Goal: Contribute content: Contribute content

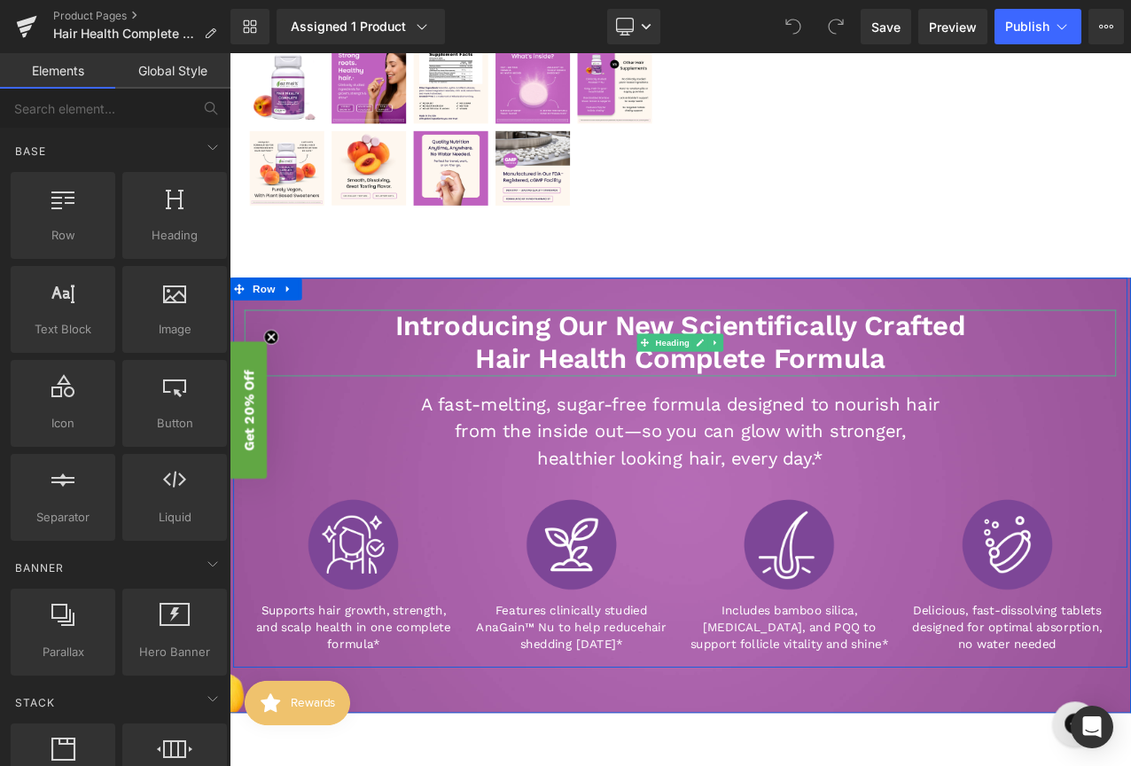
scroll to position [629, 0]
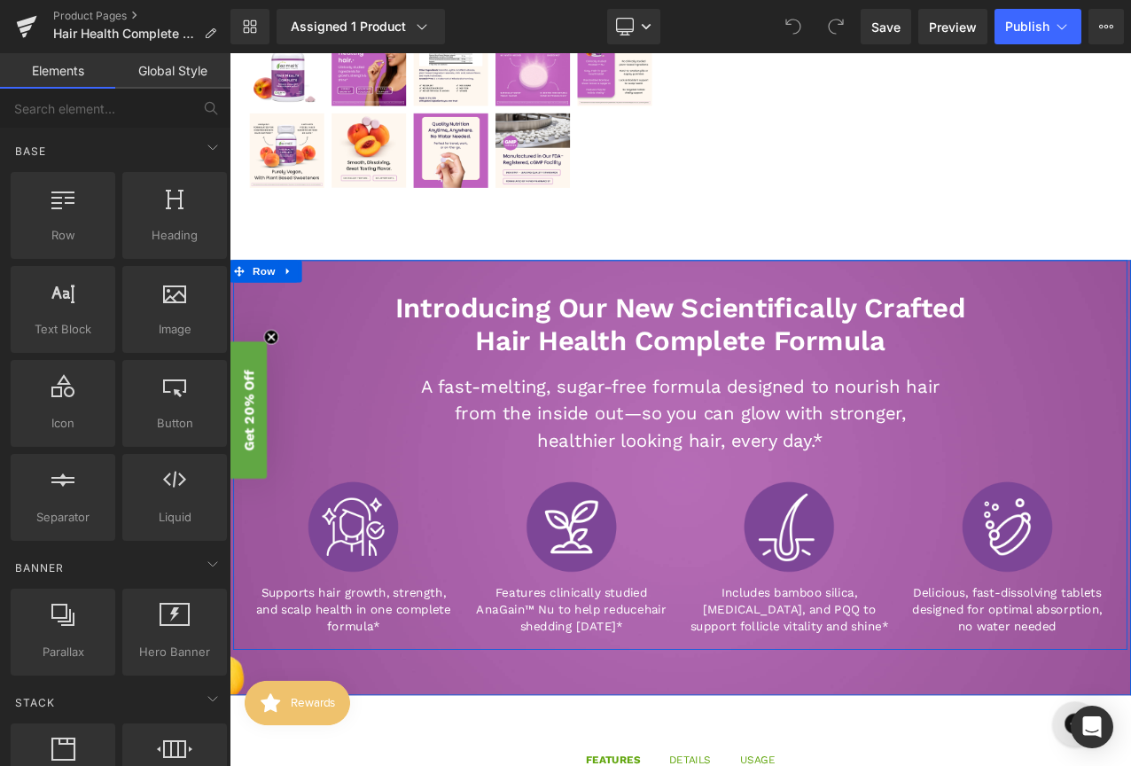
click at [597, 496] on h3 "from the inside out—so you can glow with stronger," at bounding box center [765, 482] width 682 height 32
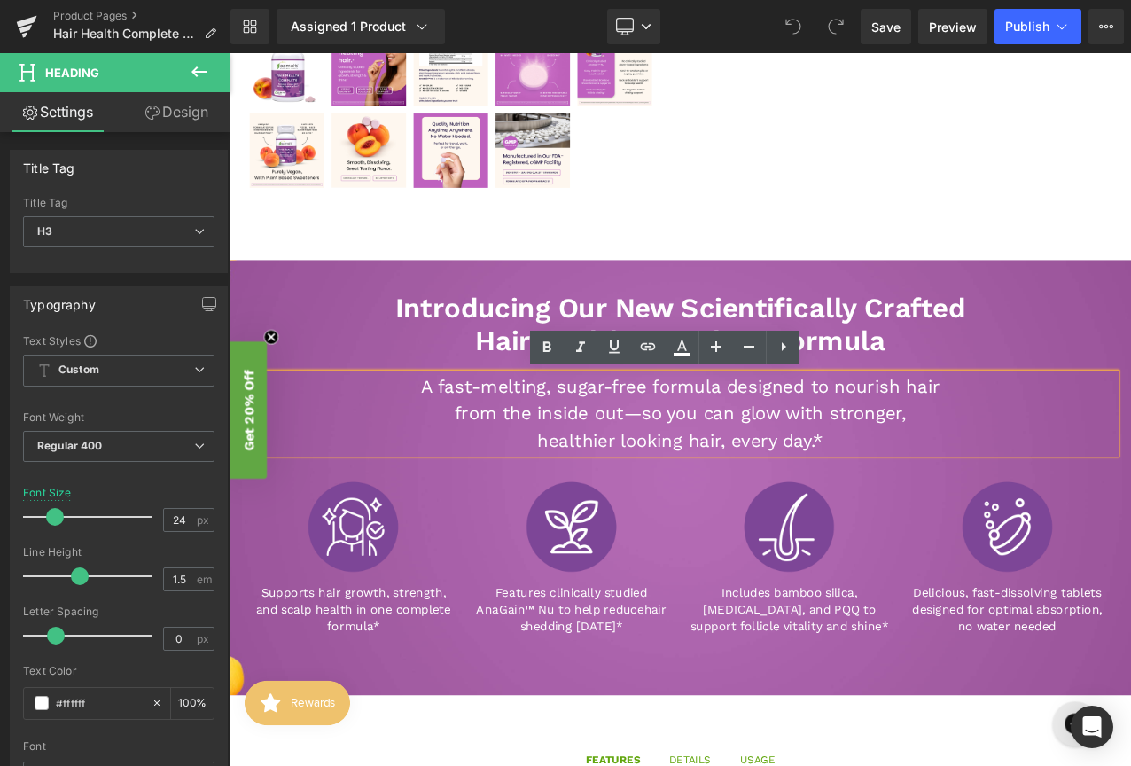
click at [526, 625] on div at bounding box center [637, 616] width 242 height 121
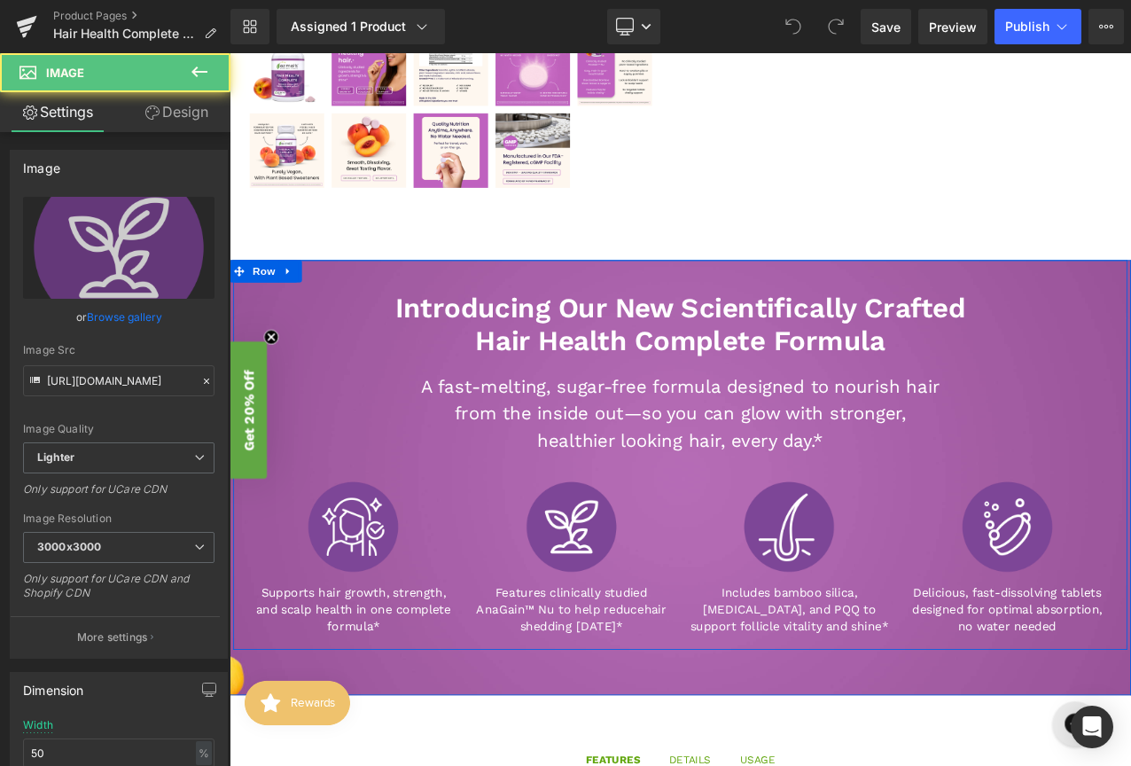
click at [513, 323] on div "Introducing Our New Scientifically Crafted Hair Health Complete Formula Heading…" at bounding box center [765, 530] width 1063 height 463
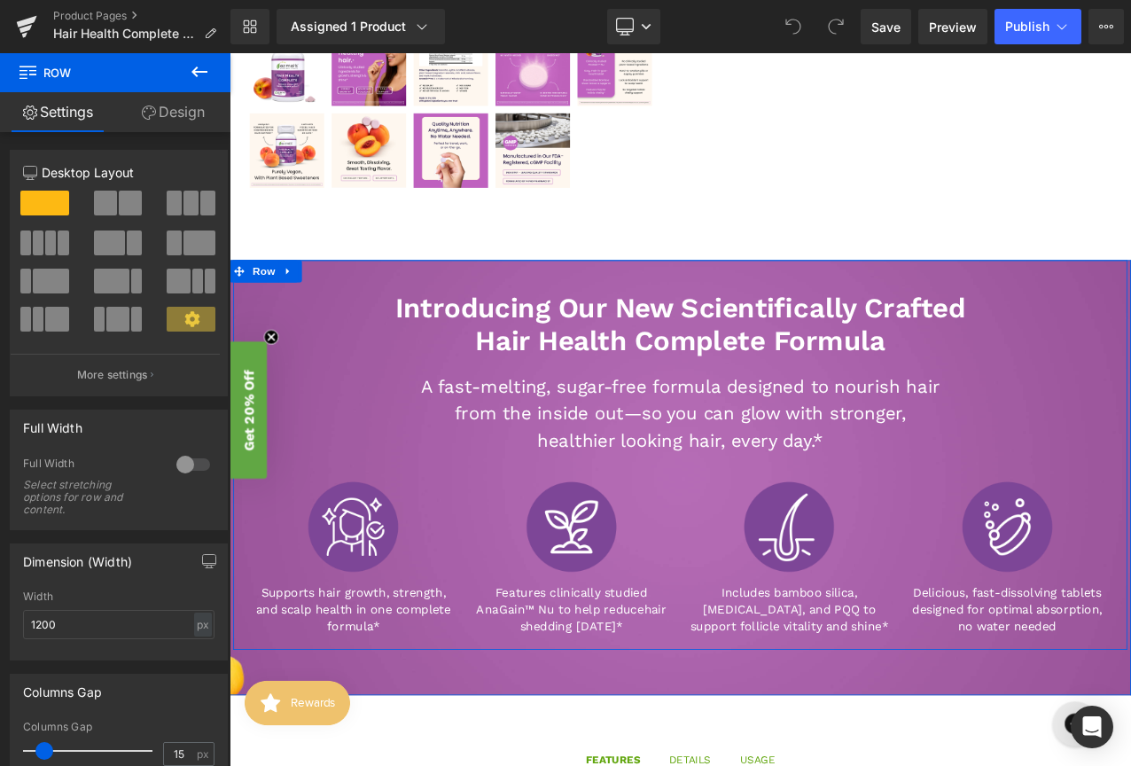
click at [424, 319] on div "Introducing Our New Scientifically Crafted Hair Health Complete Formula Heading…" at bounding box center [765, 530] width 1063 height 463
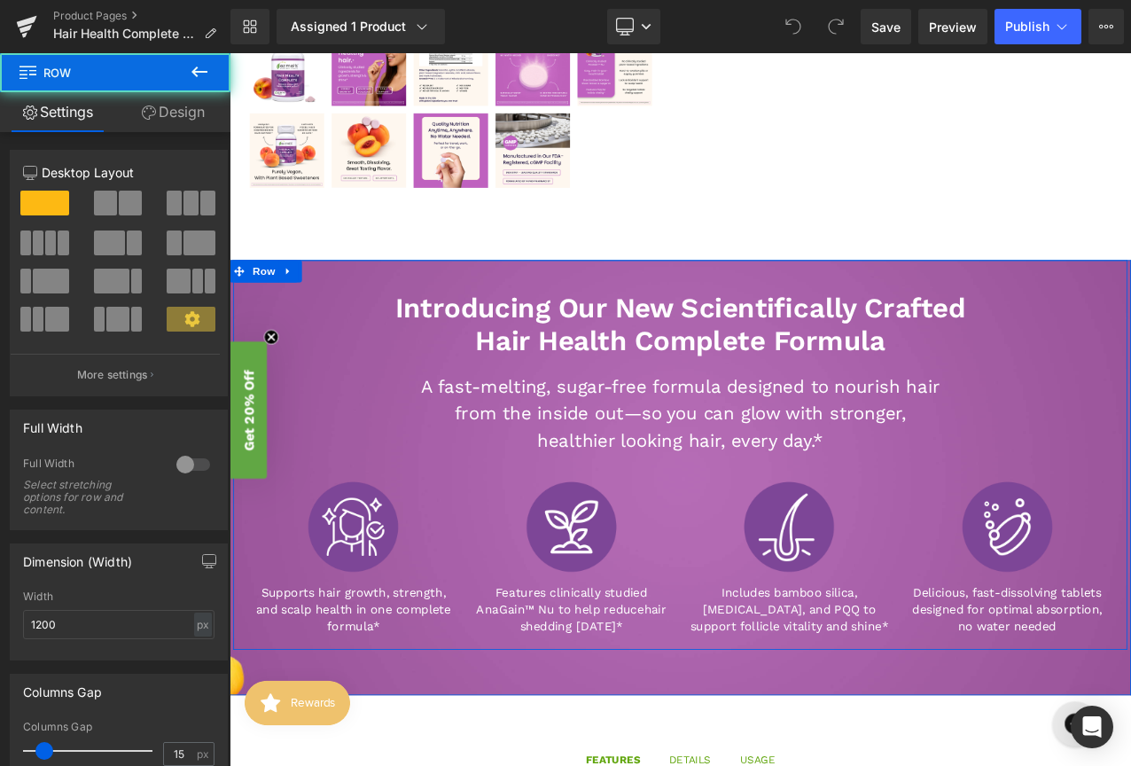
click at [766, 485] on span "Heading" at bounding box center [757, 481] width 48 height 21
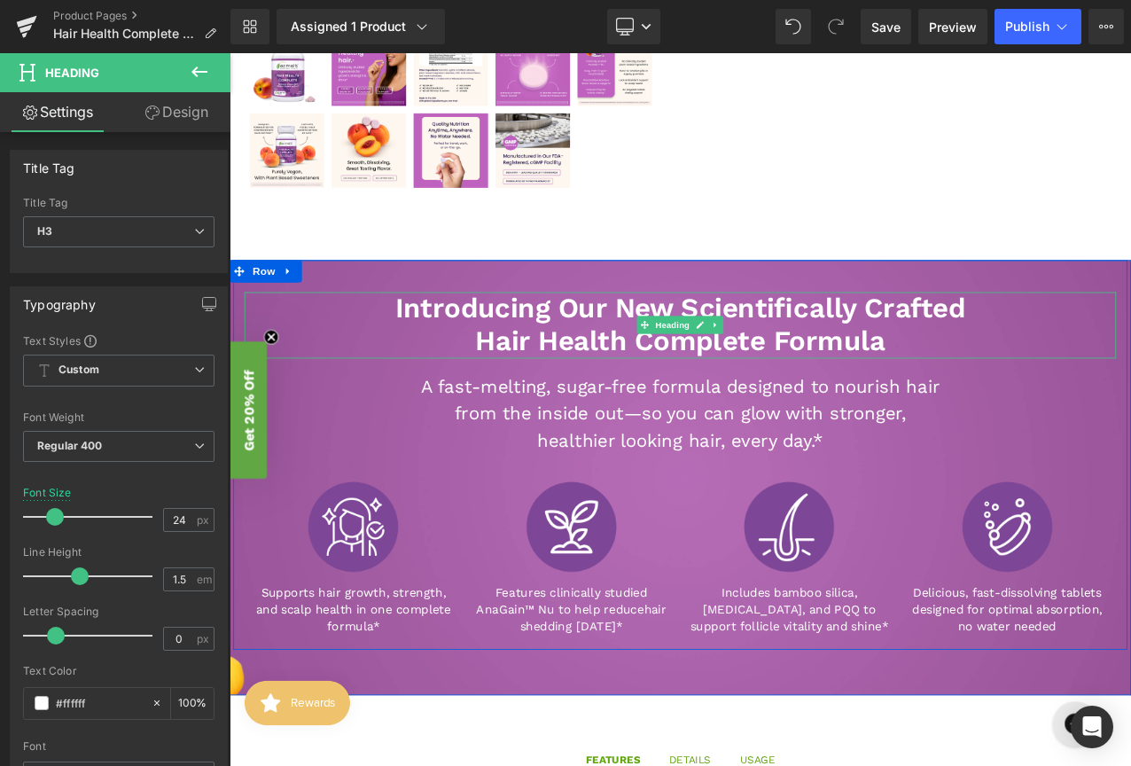
click at [795, 397] on h2 "Hair Health Complete Formula" at bounding box center [765, 396] width 1037 height 39
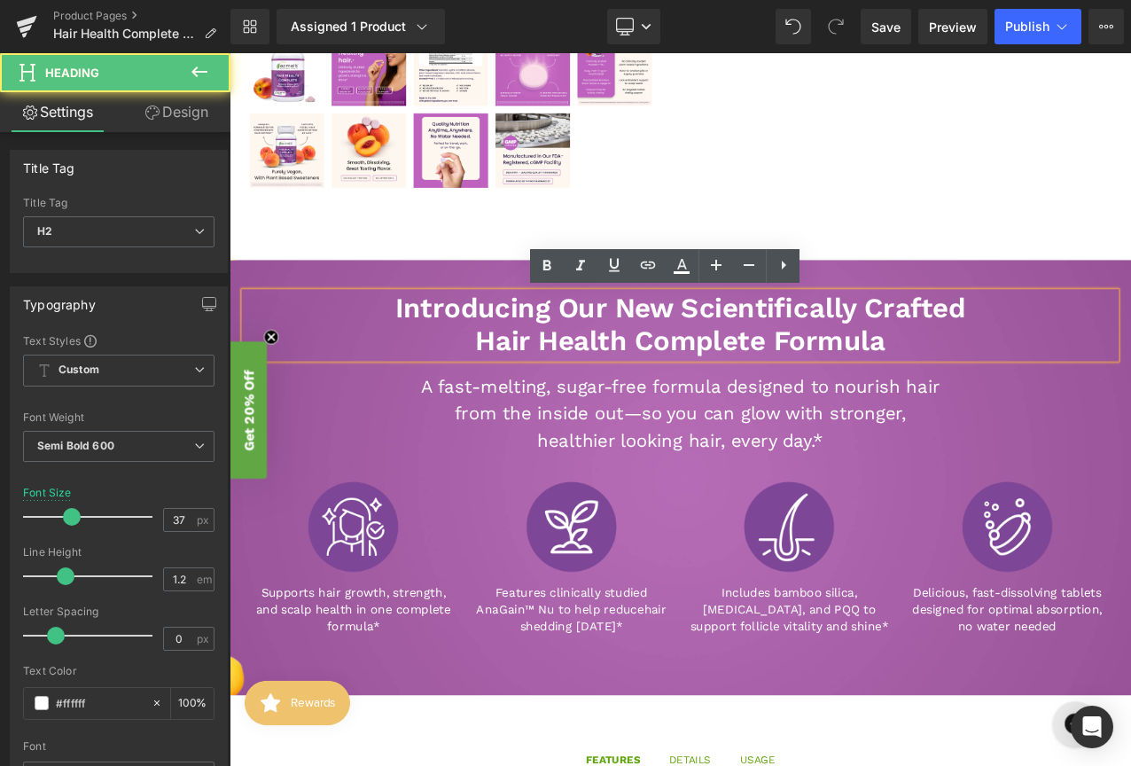
click at [926, 533] on div "Image Supports hair growth, strength, and scalp health in one complete formula*…" at bounding box center [765, 642] width 1037 height 224
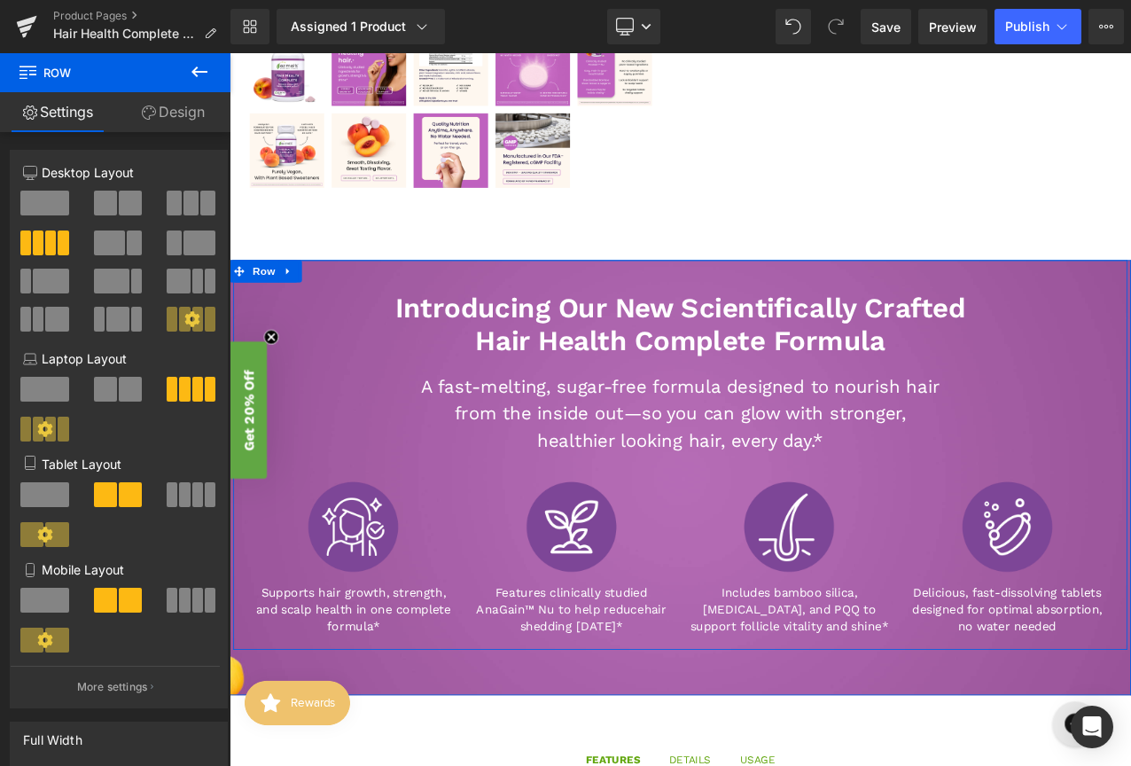
click at [695, 310] on div "Introducing Our New Scientifically Crafted Hair Health Complete Formula Heading…" at bounding box center [765, 530] width 1063 height 463
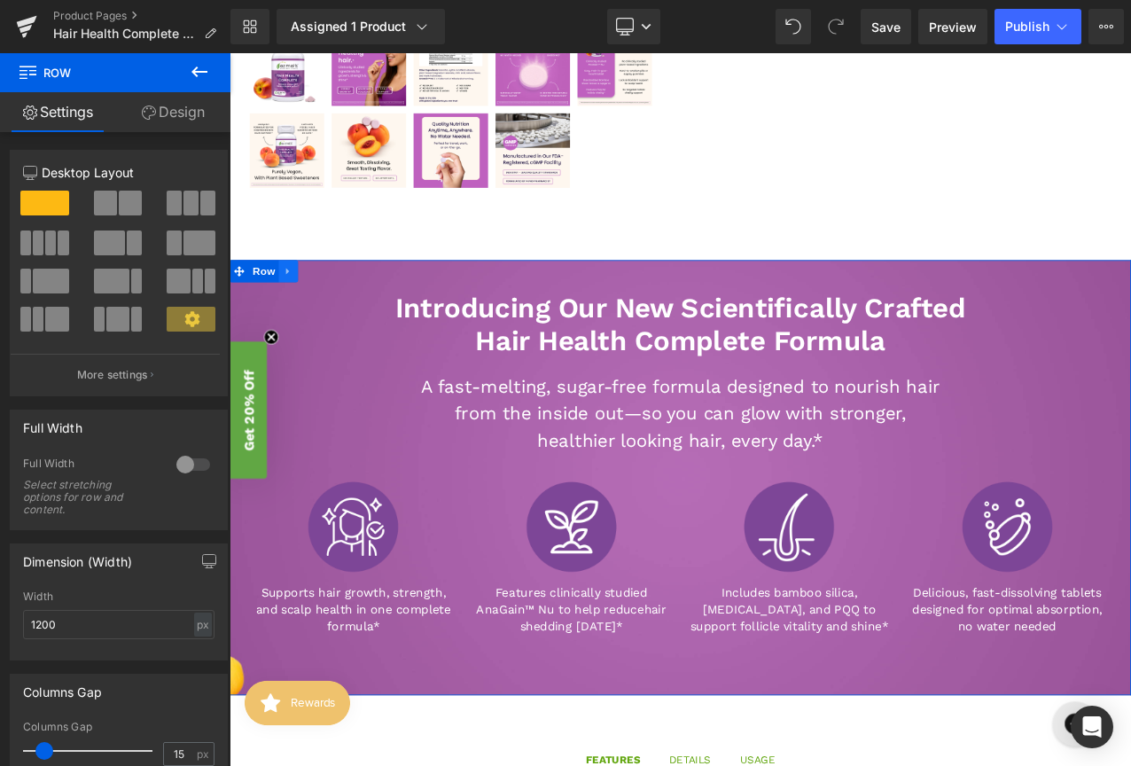
click at [303, 311] on icon at bounding box center [299, 312] width 12 height 13
click at [339, 354] on h2 "Introducing Our New Scientifically Crafted" at bounding box center [765, 357] width 1037 height 39
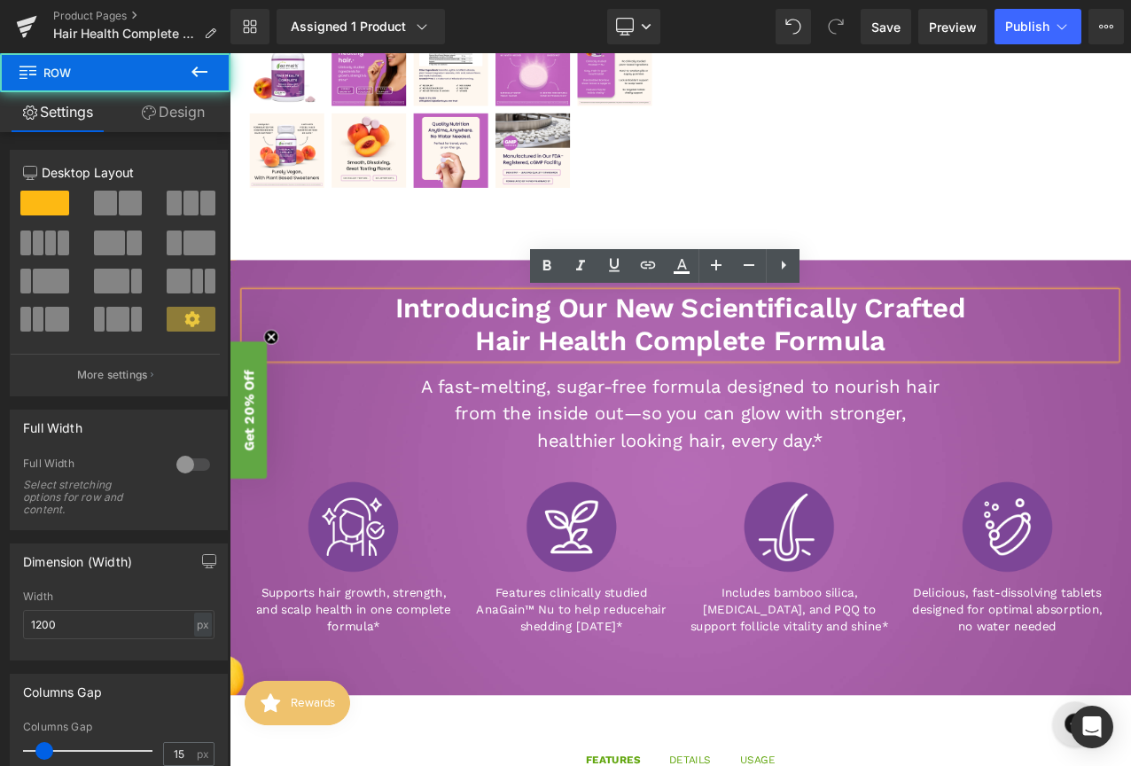
click at [381, 315] on div "Introducing Our New Scientifically Crafted Hair Health Complete Formula Heading…" at bounding box center [765, 530] width 1063 height 463
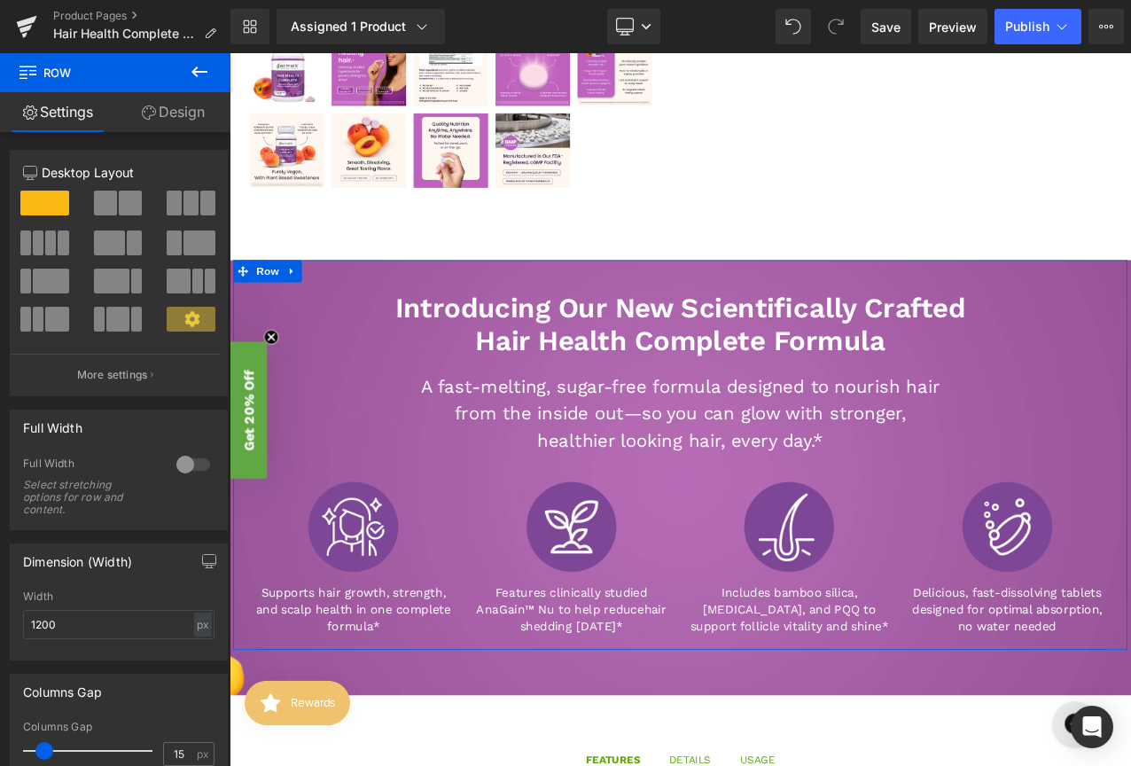
click at [153, 97] on link "Design" at bounding box center [172, 112] width 115 height 40
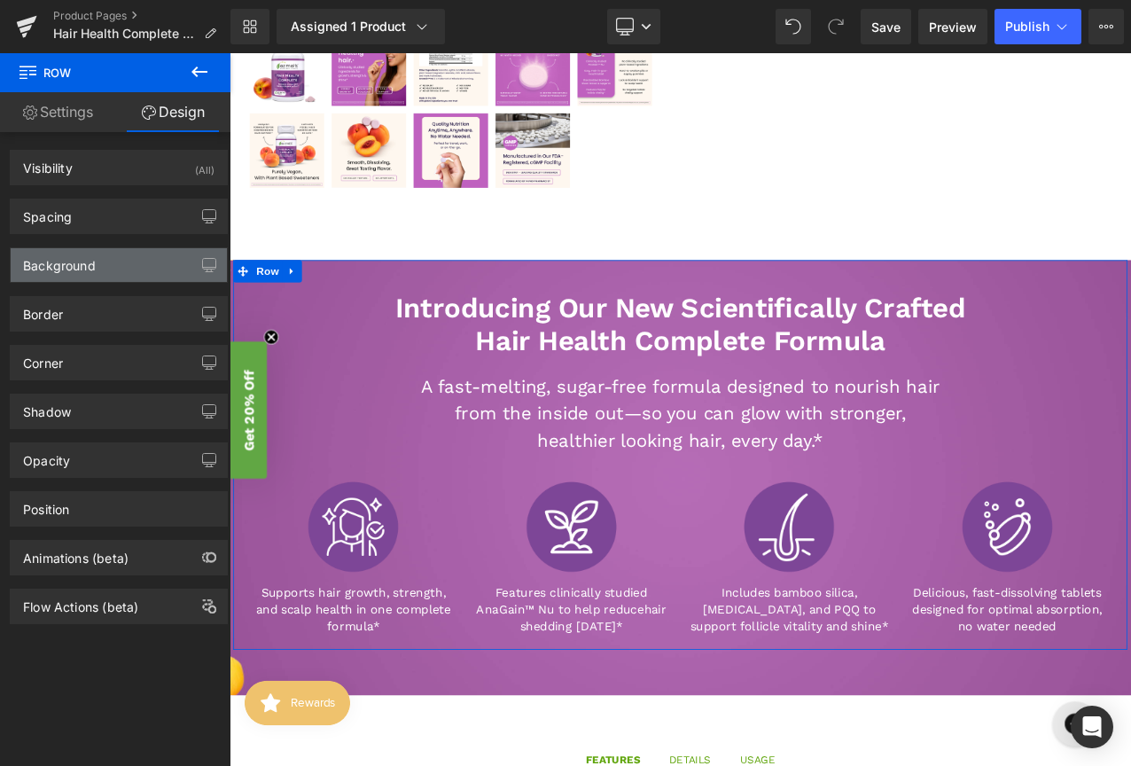
click at [79, 270] on div "Background" at bounding box center [59, 260] width 73 height 25
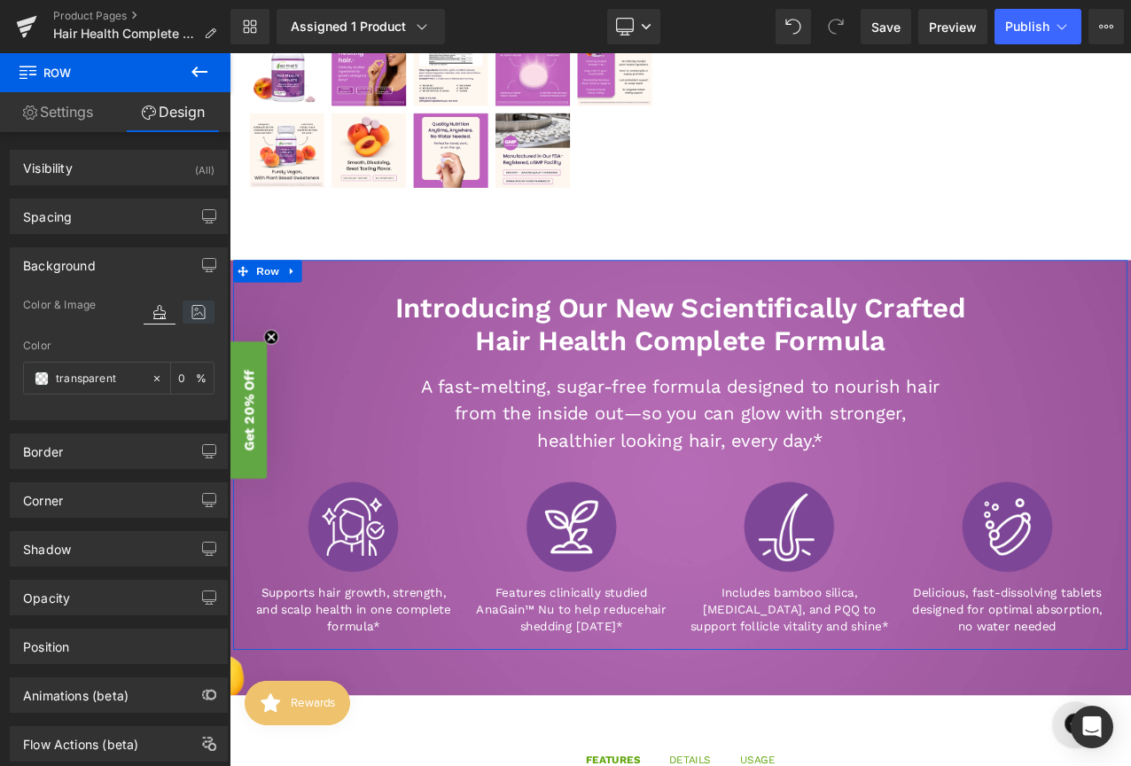
click at [189, 311] on icon at bounding box center [199, 311] width 32 height 23
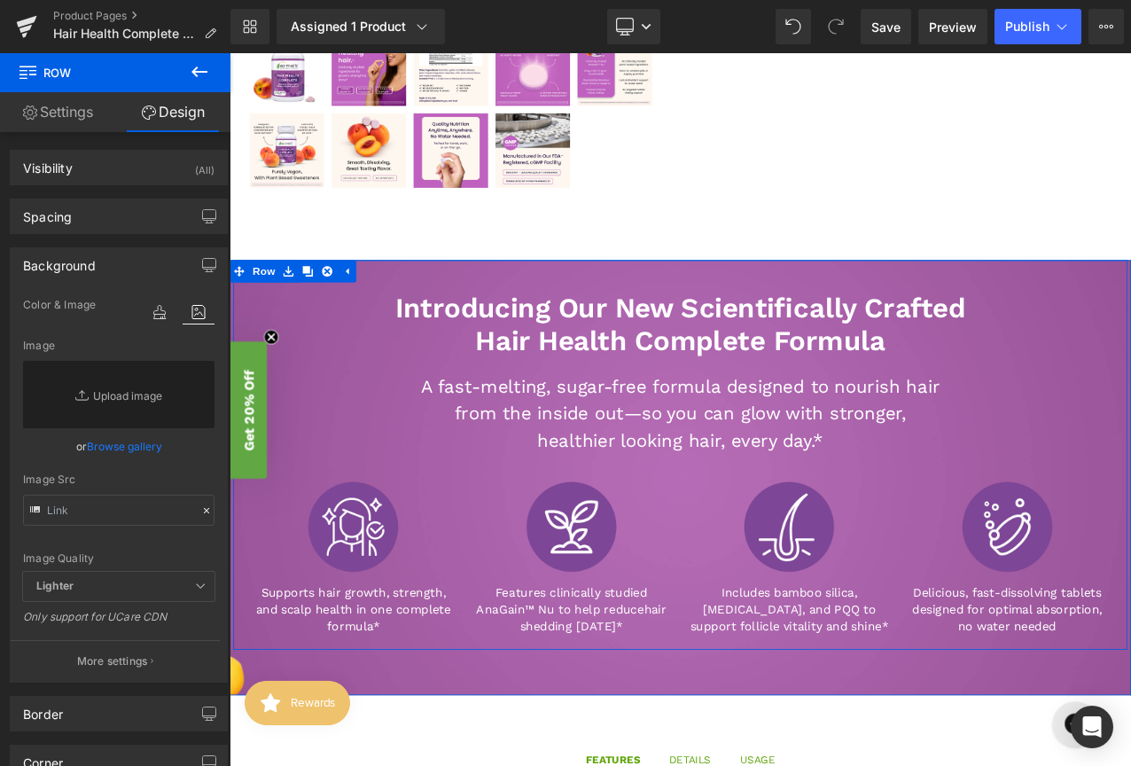
click at [1130, 315] on div "Introducing Our New Scientifically Crafted Hair Health Complete Formula Heading…" at bounding box center [765, 530] width 1063 height 463
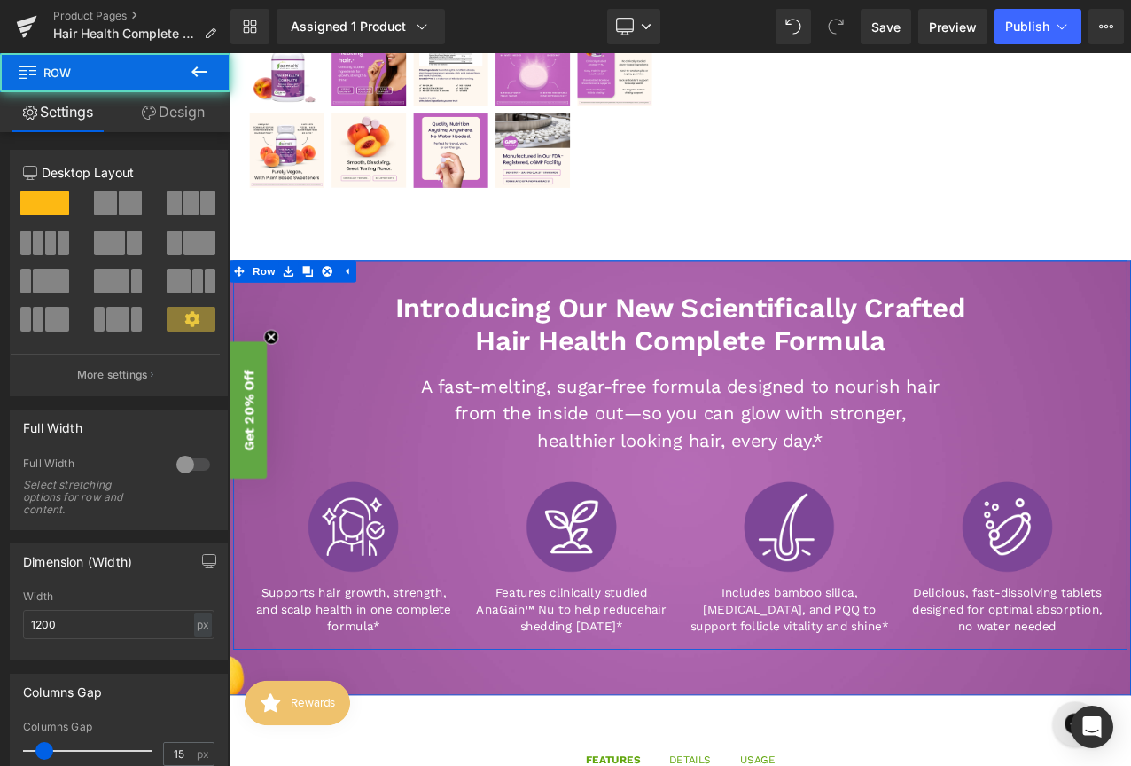
click at [1130, 316] on div "Introducing Our New Scientifically Crafted Hair Health Complete Formula Heading…" at bounding box center [765, 530] width 1063 height 463
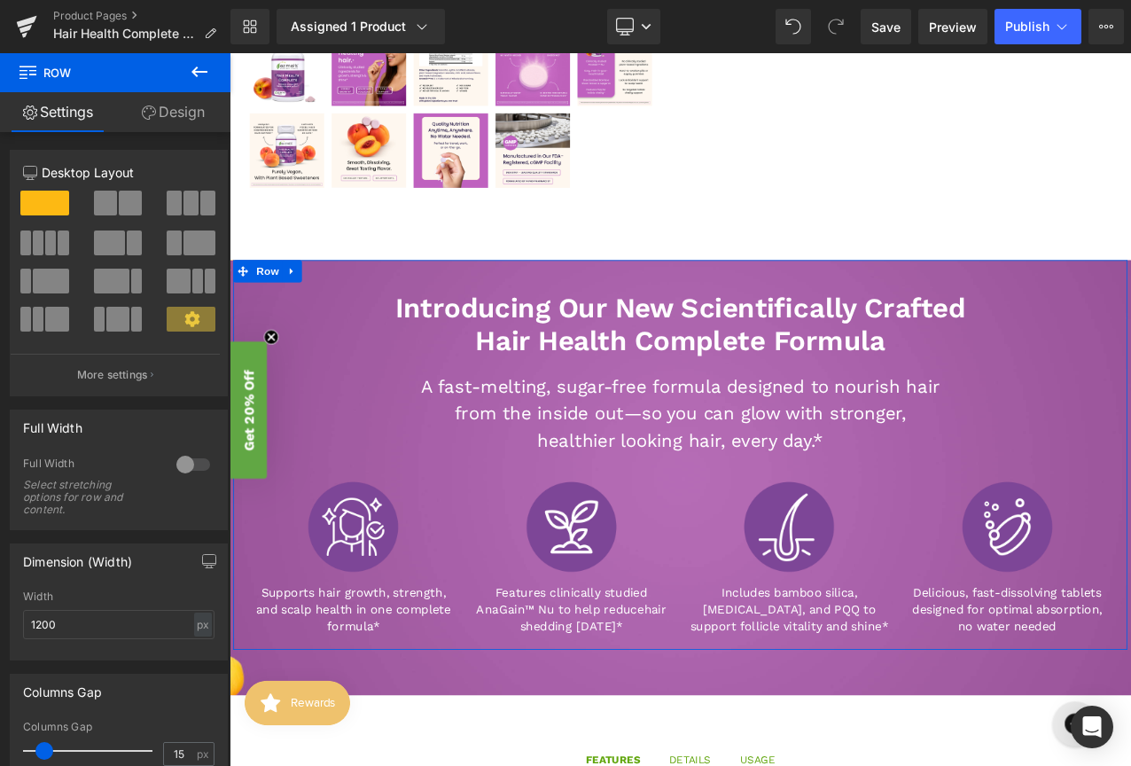
click at [197, 116] on link "Design" at bounding box center [172, 112] width 115 height 40
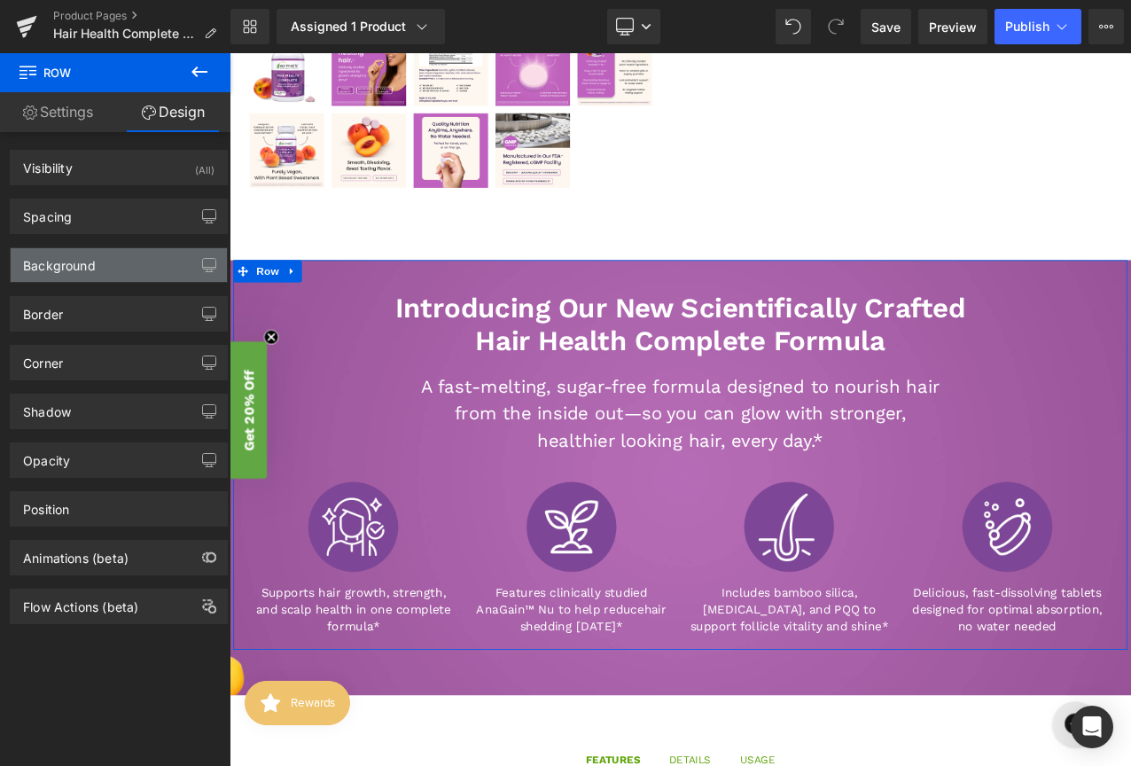
click at [128, 259] on div "Background" at bounding box center [119, 265] width 216 height 34
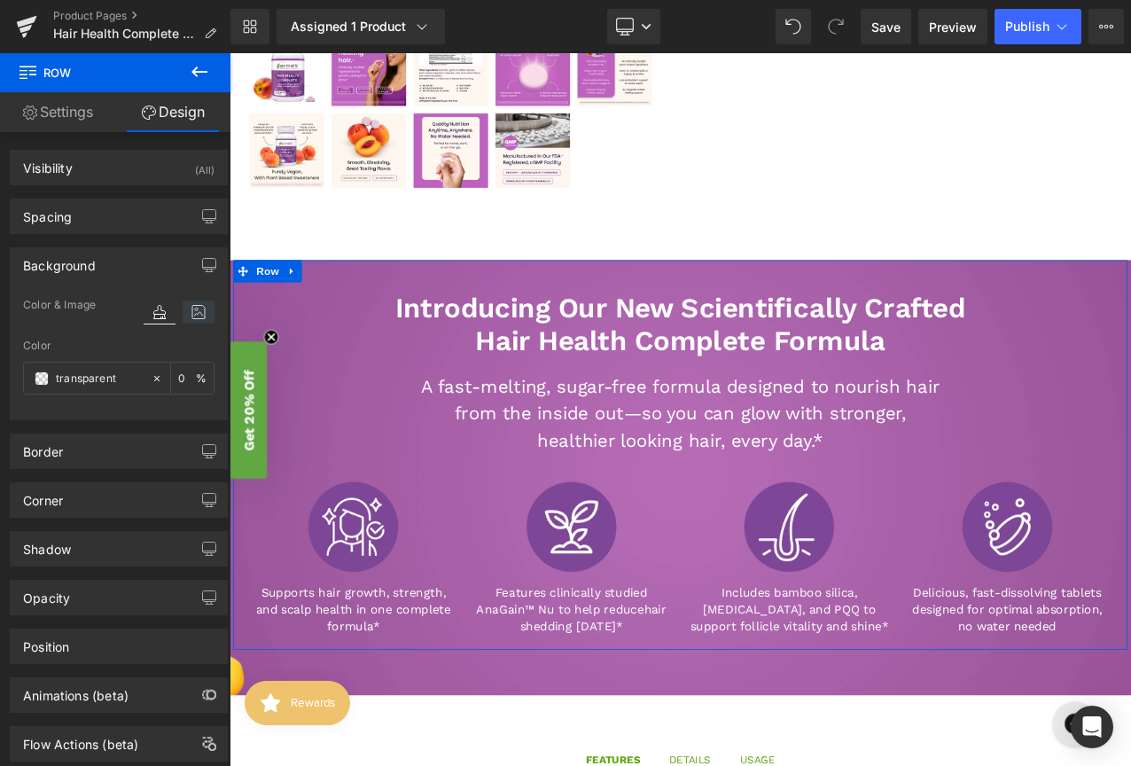
click at [203, 308] on icon at bounding box center [199, 311] width 32 height 23
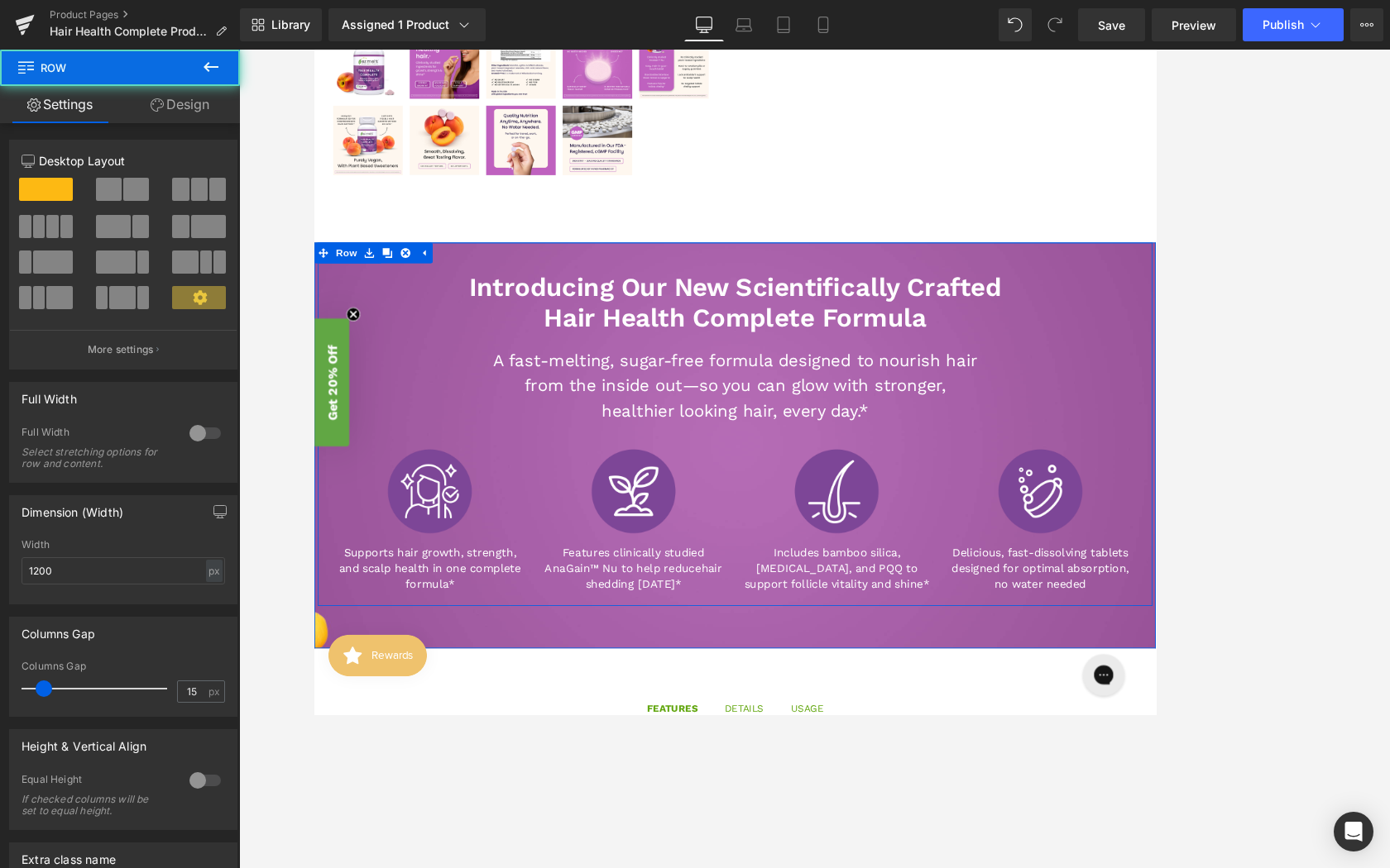
click at [733, 300] on div "Introducing Our New Scientifically Crafted Hair Health Complete Formula Heading…" at bounding box center [813, 495] width 992 height 432
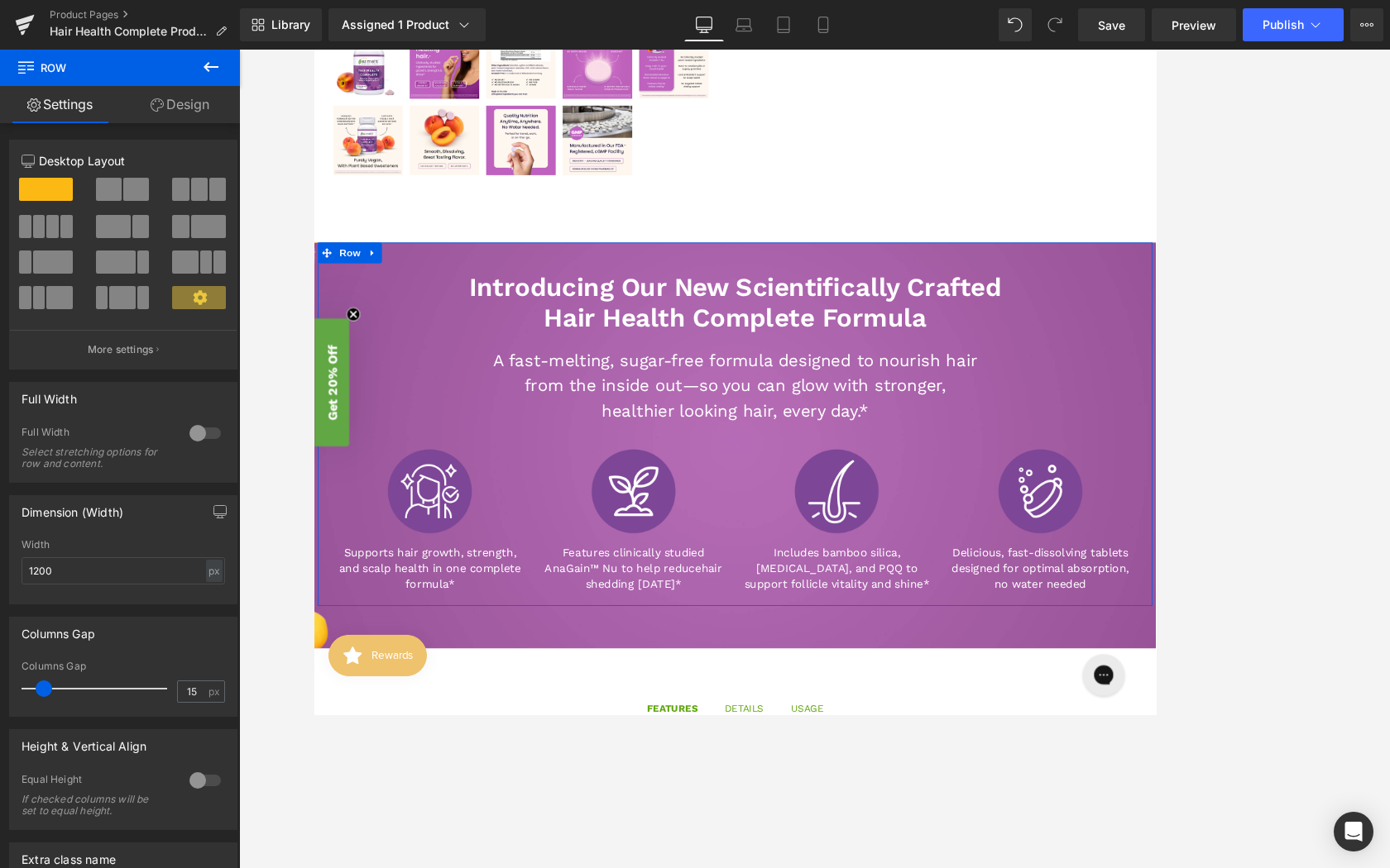
click at [190, 102] on link "Design" at bounding box center [179, 105] width 119 height 37
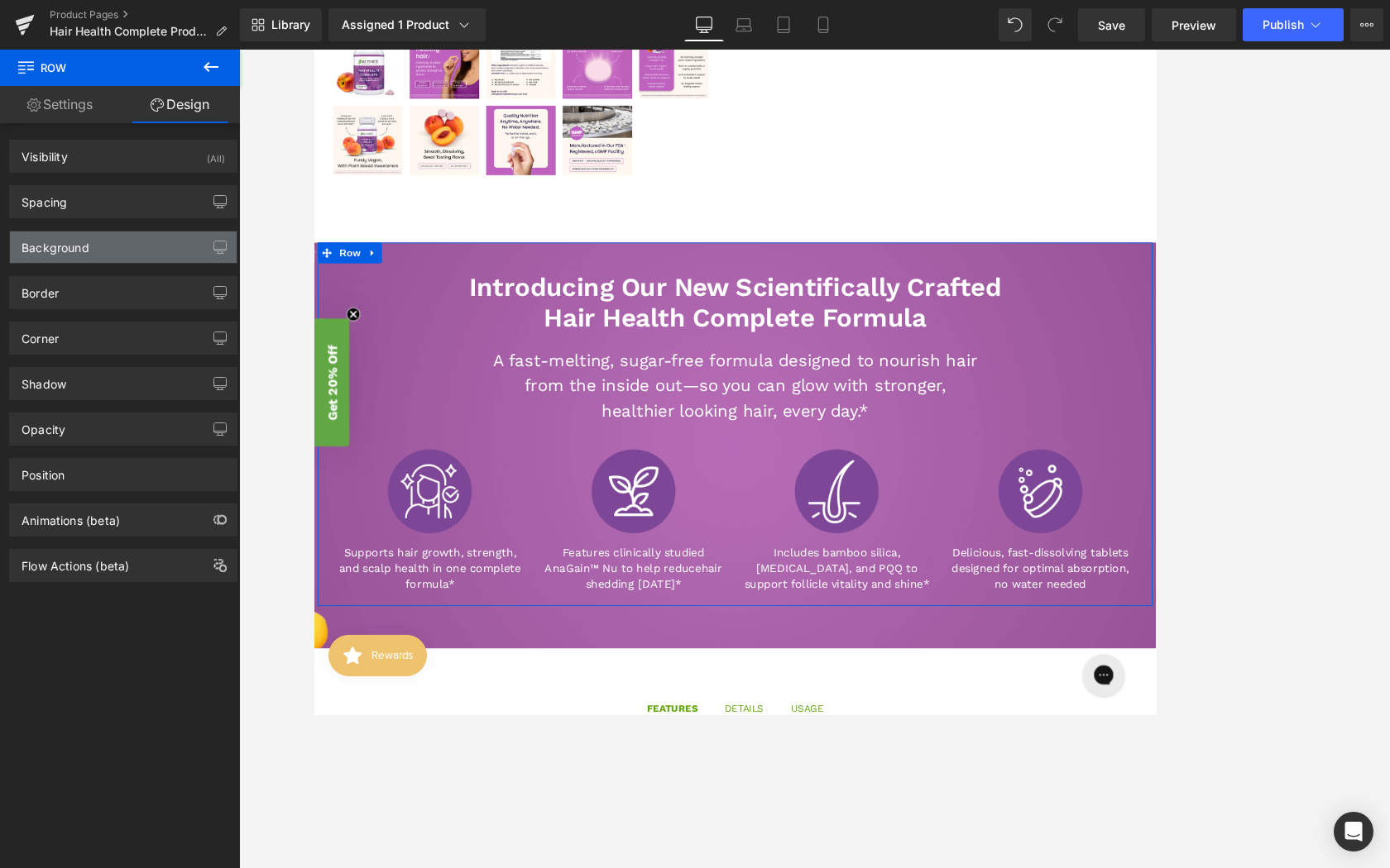
click at [145, 248] on div "Background" at bounding box center [123, 247] width 227 height 32
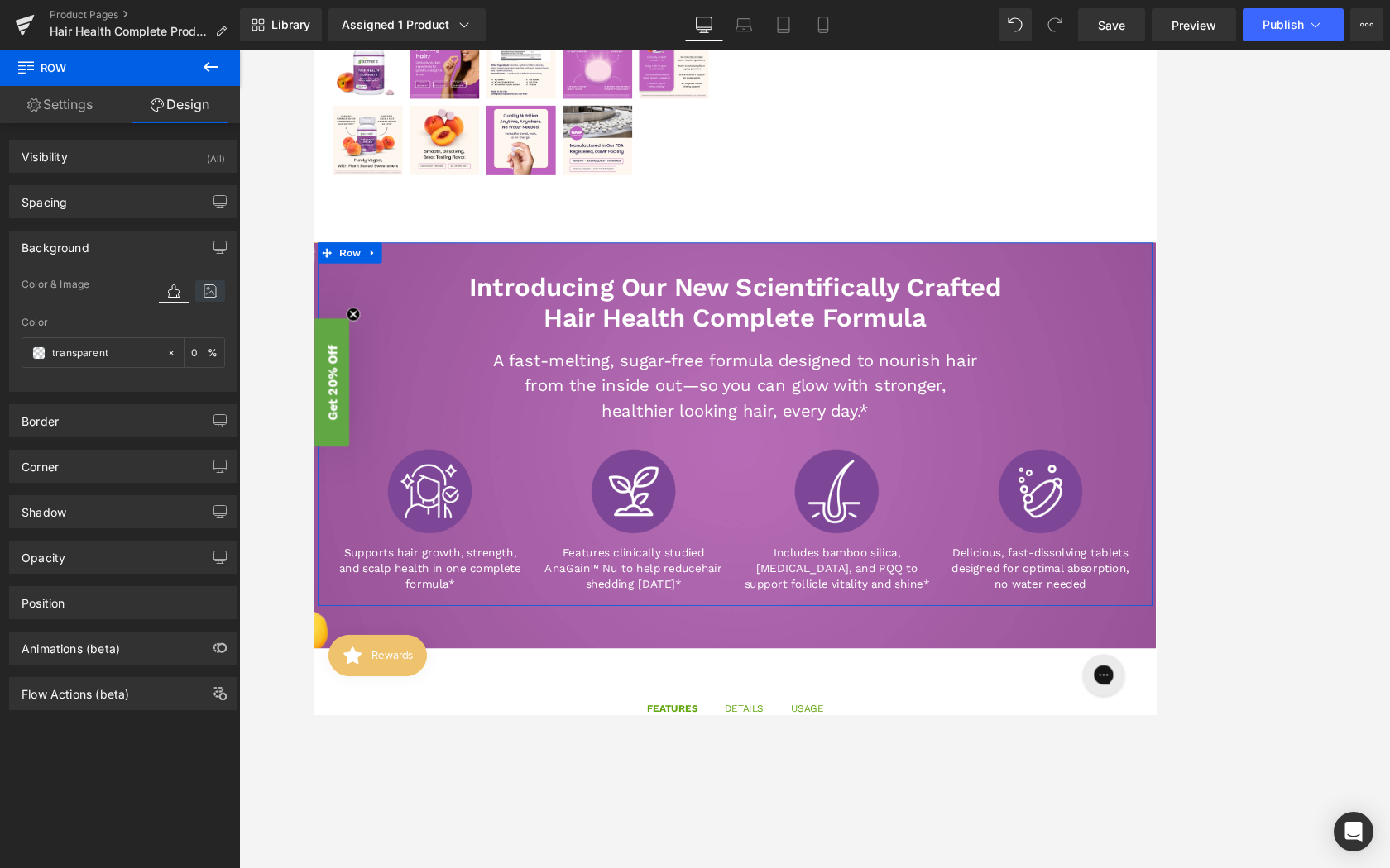
click at [203, 287] on icon at bounding box center [210, 290] width 30 height 21
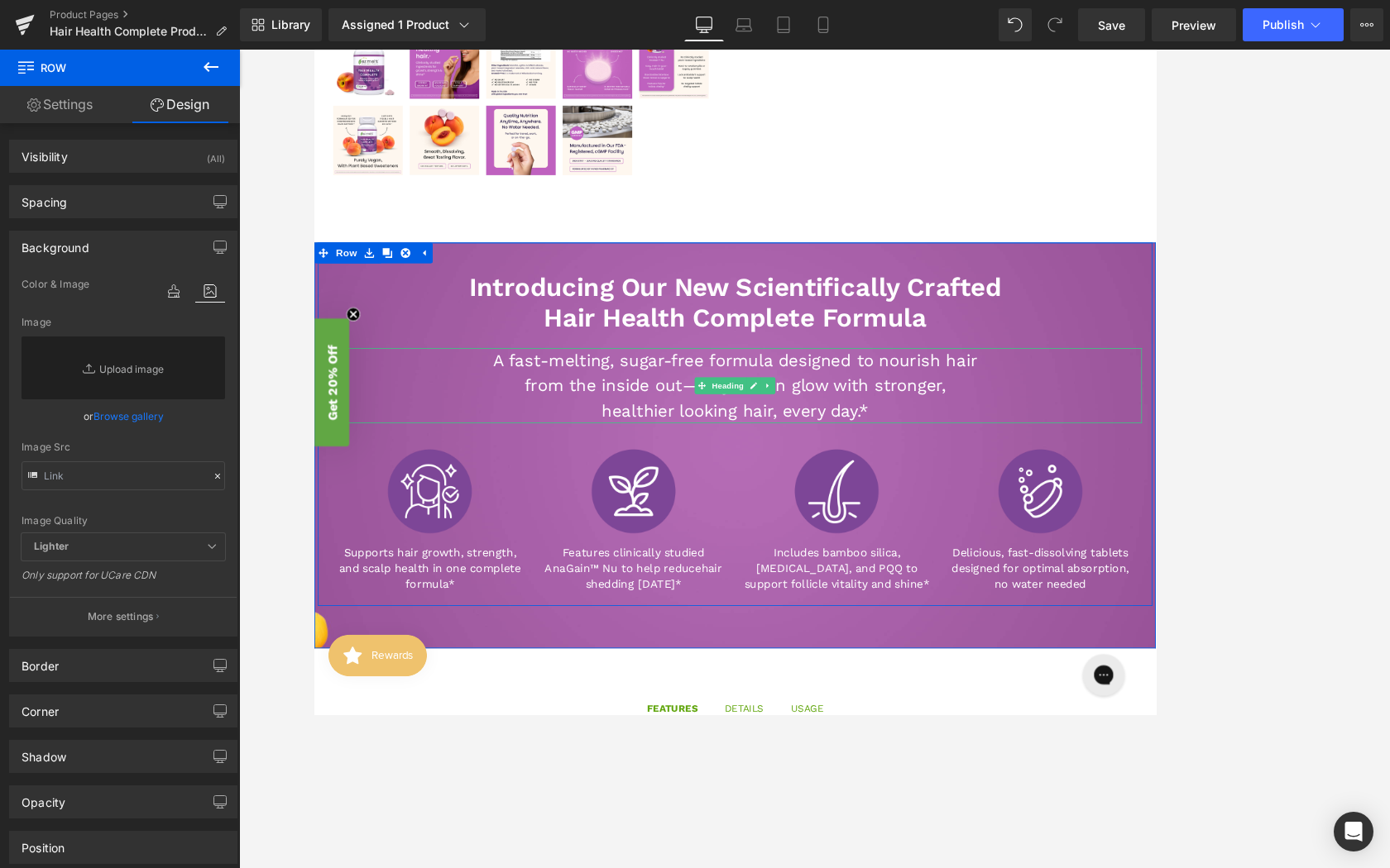
click at [524, 486] on h3 "healthier looking hair, every day.*" at bounding box center [814, 480] width 637 height 30
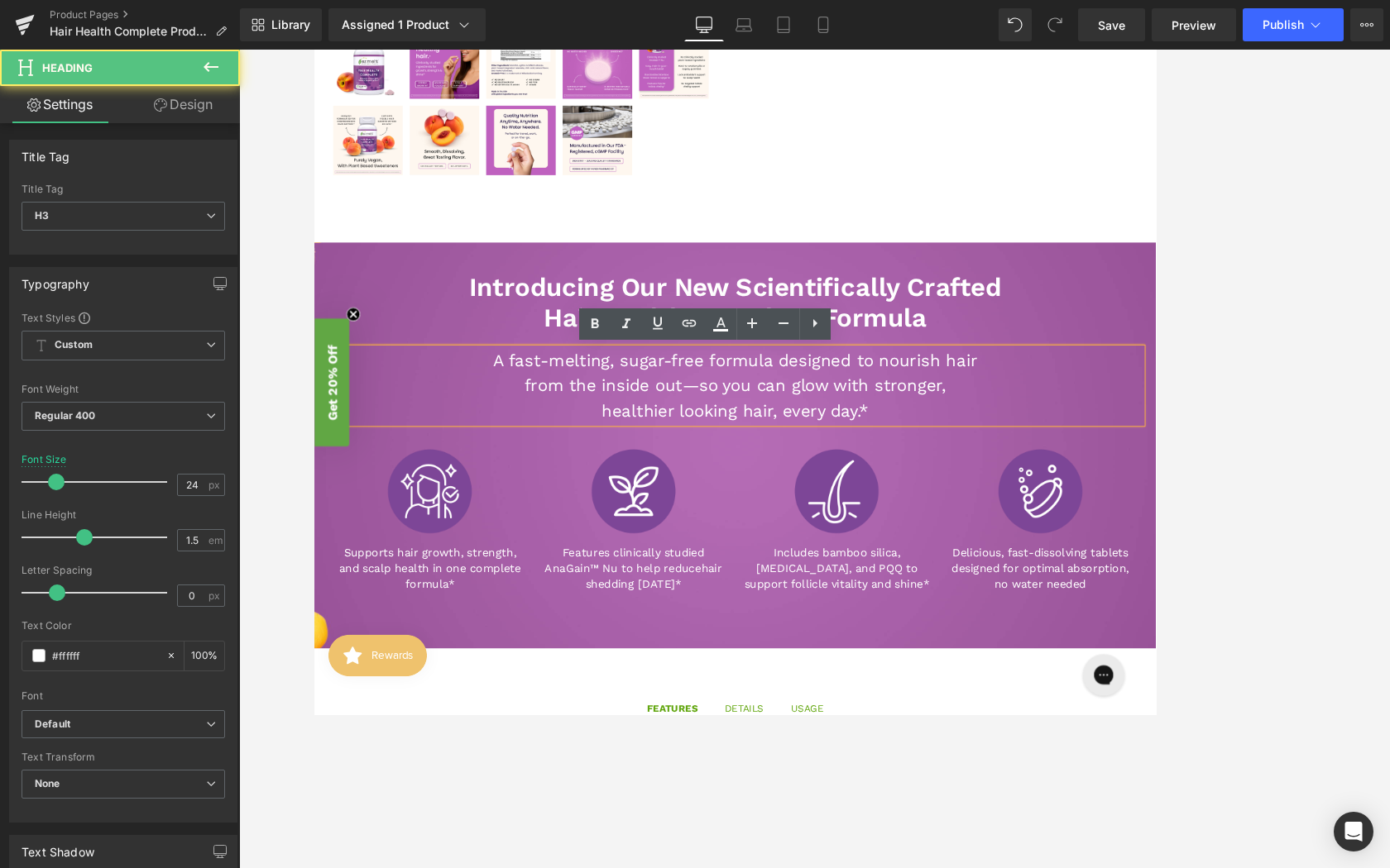
click at [542, 561] on div at bounding box center [451, 575] width 226 height 113
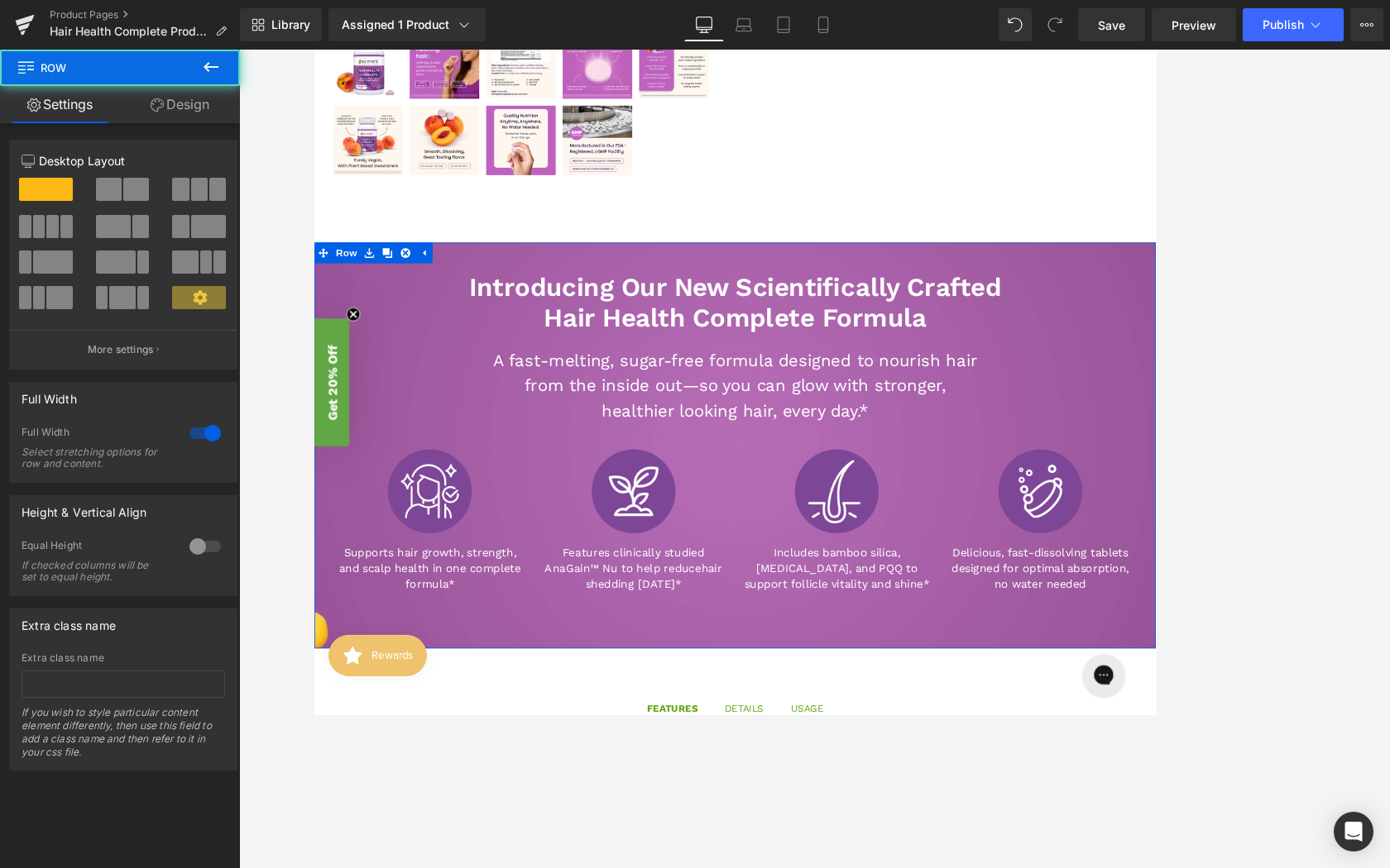
click at [564, 714] on div "Introducing Our New Scientifically Crafted Hair Health Complete Formula Heading…" at bounding box center [814, 520] width 1001 height 483
click at [182, 118] on link "Design" at bounding box center [179, 105] width 119 height 37
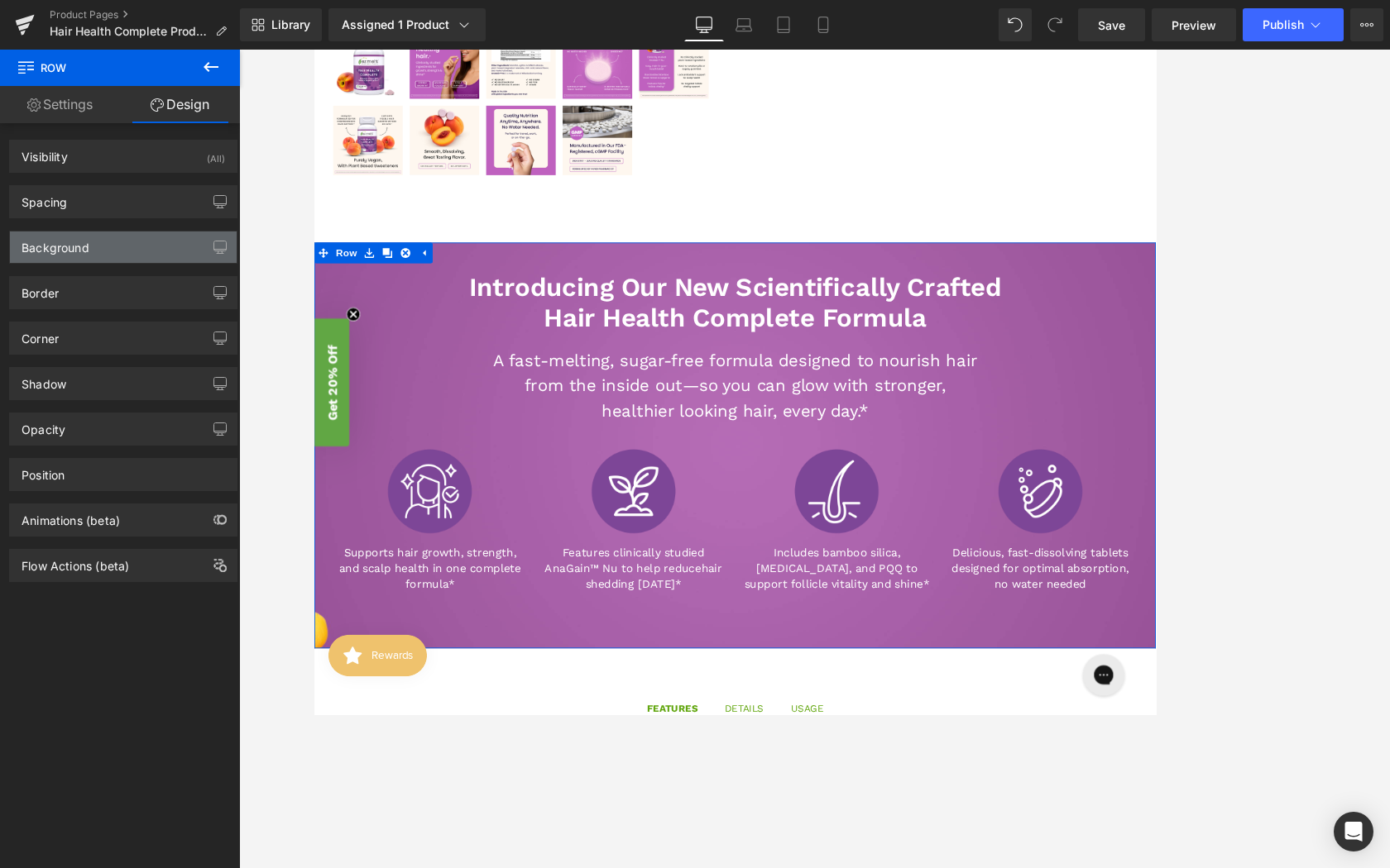
type input "[URL][DOMAIN_NAME]"
click at [123, 253] on div "Background" at bounding box center [123, 247] width 227 height 32
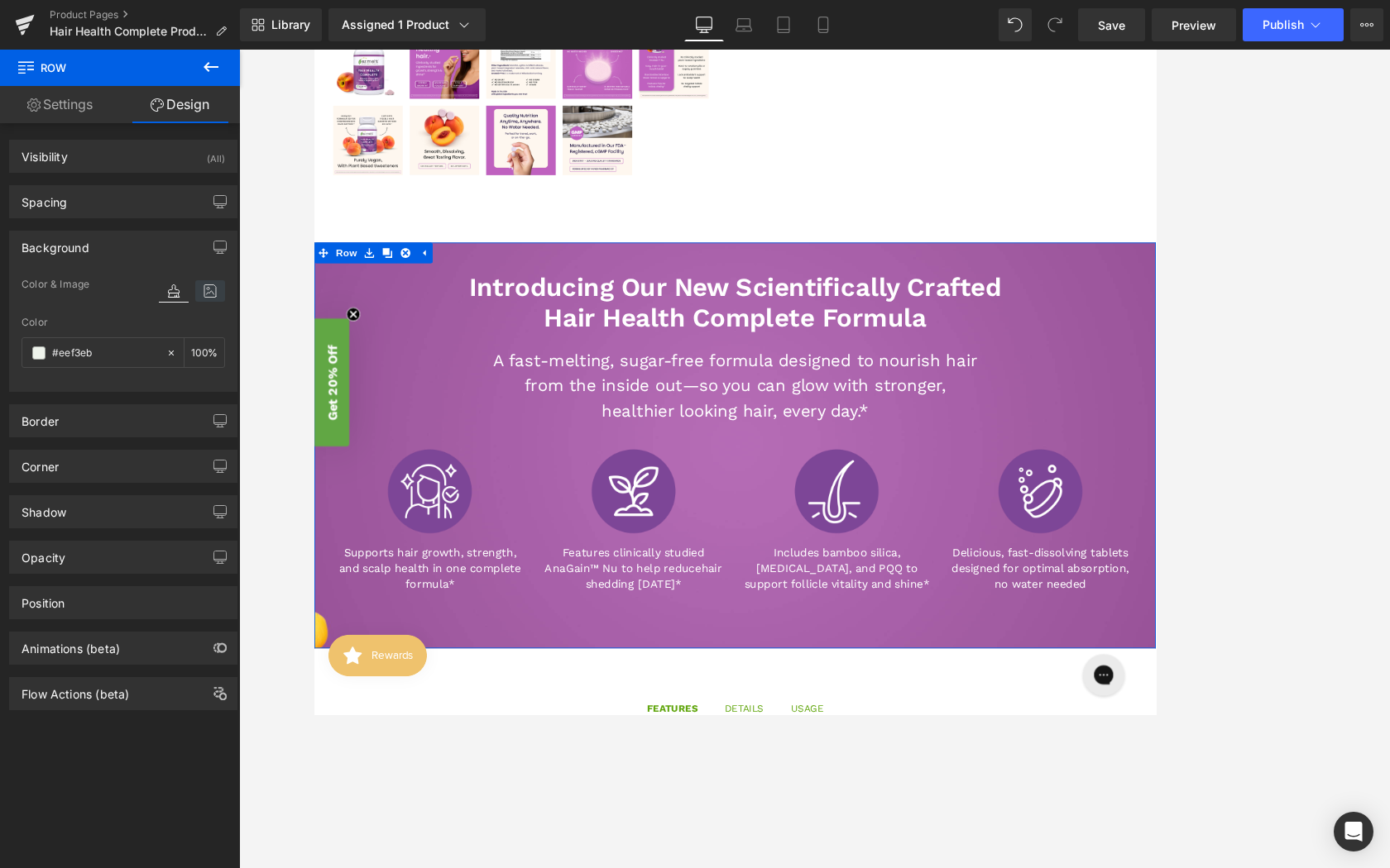
click at [210, 292] on icon at bounding box center [210, 290] width 30 height 21
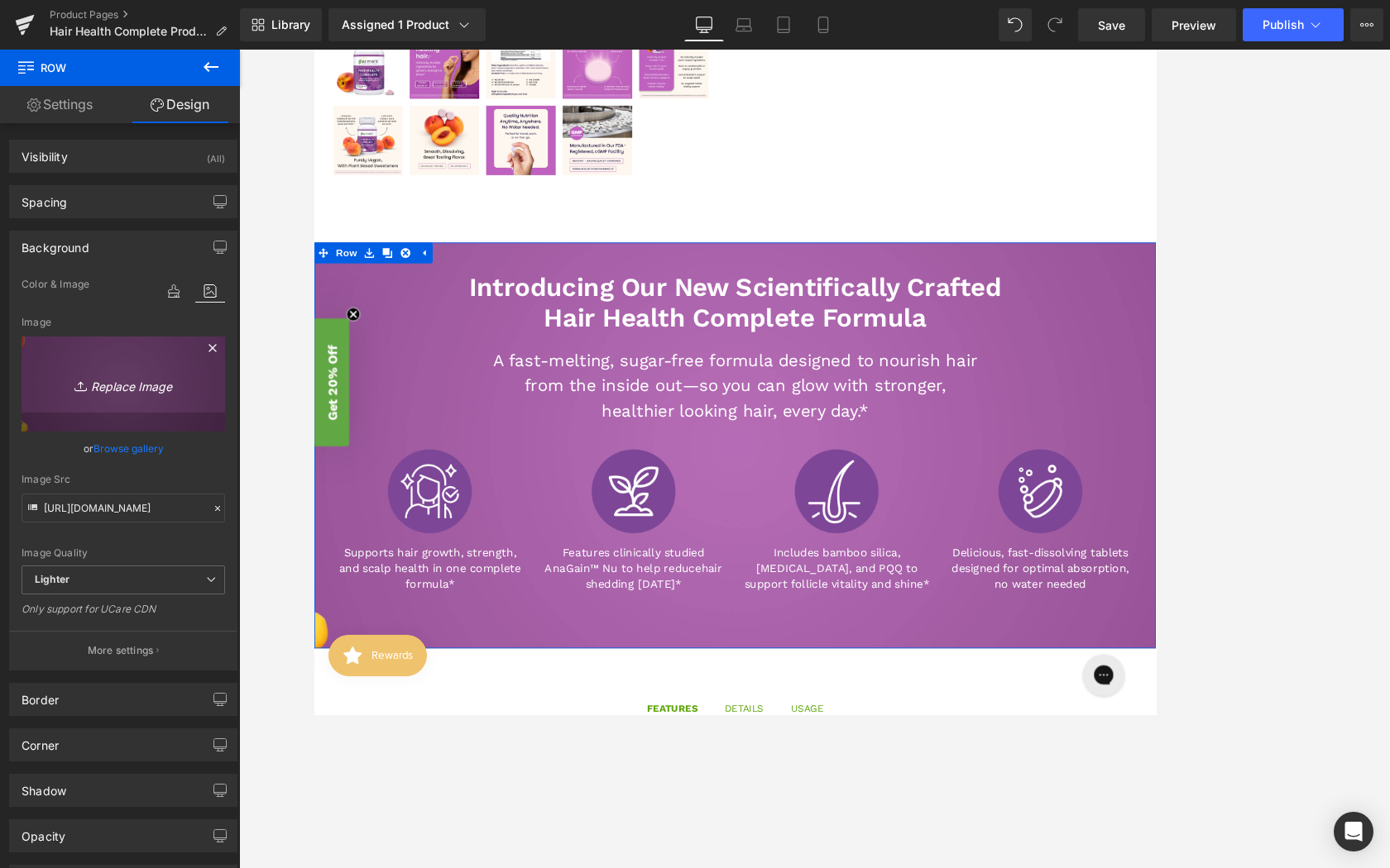
click at [119, 389] on icon "Replace Image" at bounding box center [123, 385] width 133 height 21
type input "C:\fakepath\Ezmelts Hair Health PDP Banner.jpg"
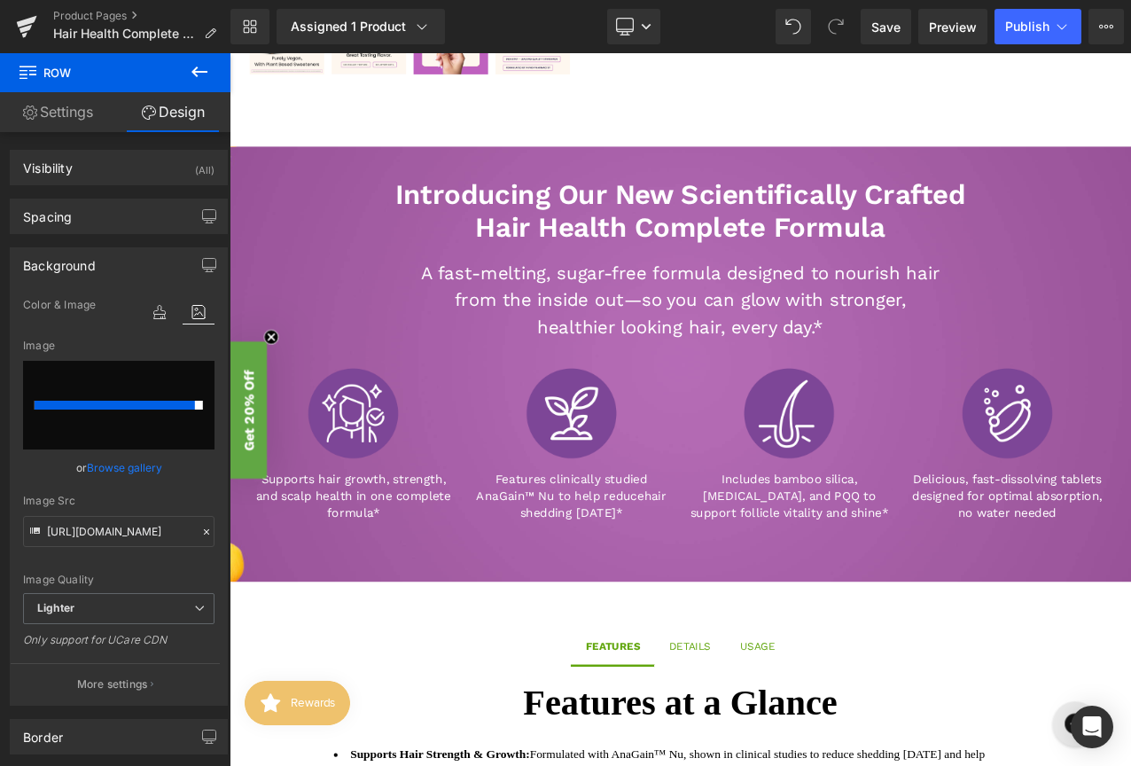
scroll to position [766, 0]
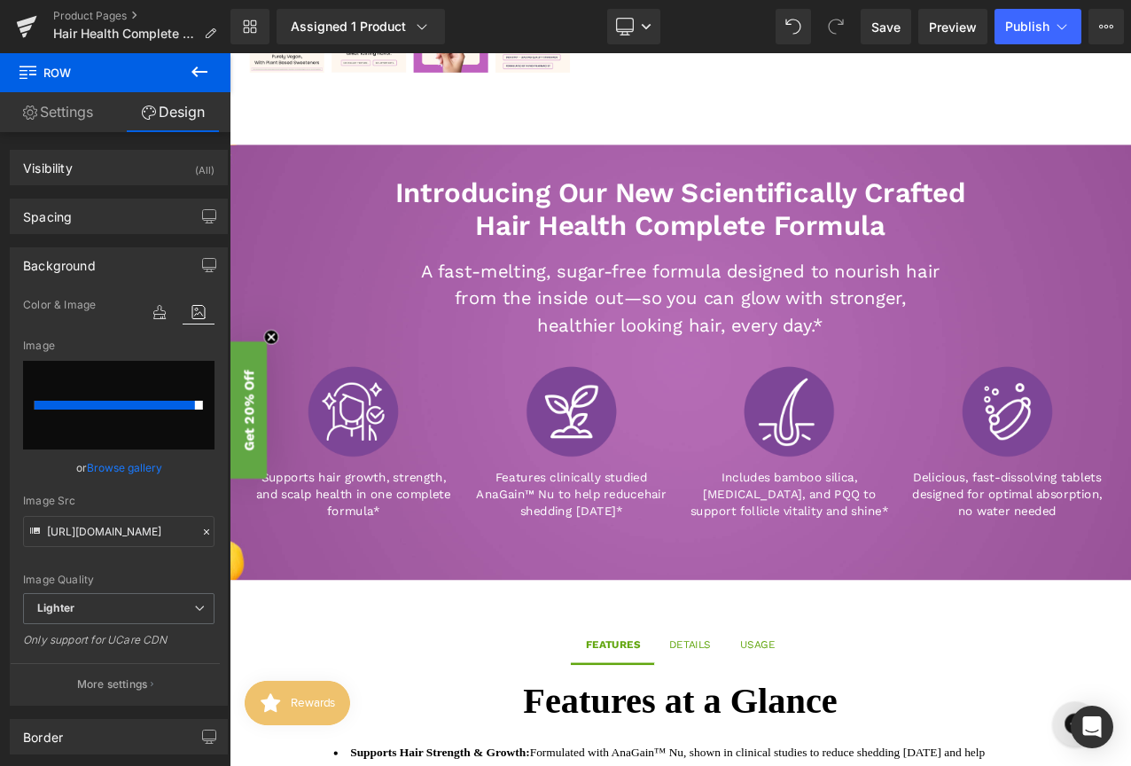
click at [1120, 369] on div "A fast-melting, sugar-free formula designed to nourish hair from the inside out…" at bounding box center [765, 345] width 1037 height 96
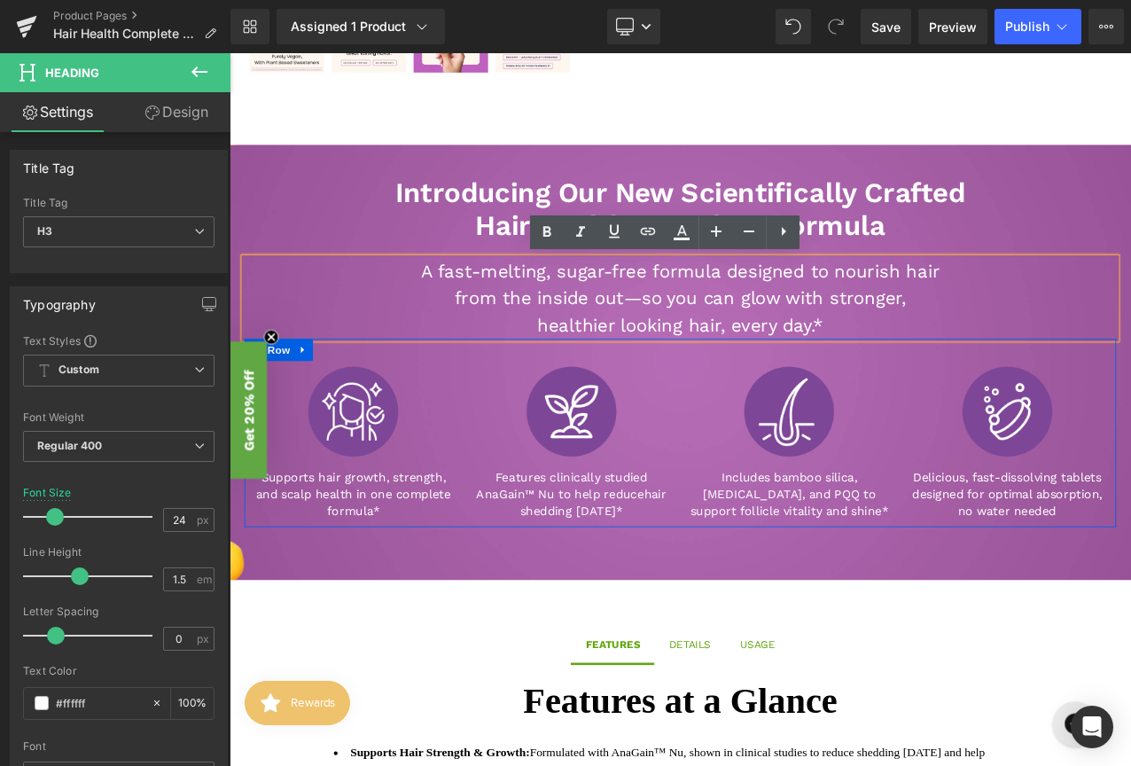
click at [973, 650] on div "Introducing Our New Scientifically Crafted Hair Health Complete Formula Heading…" at bounding box center [765, 420] width 1072 height 517
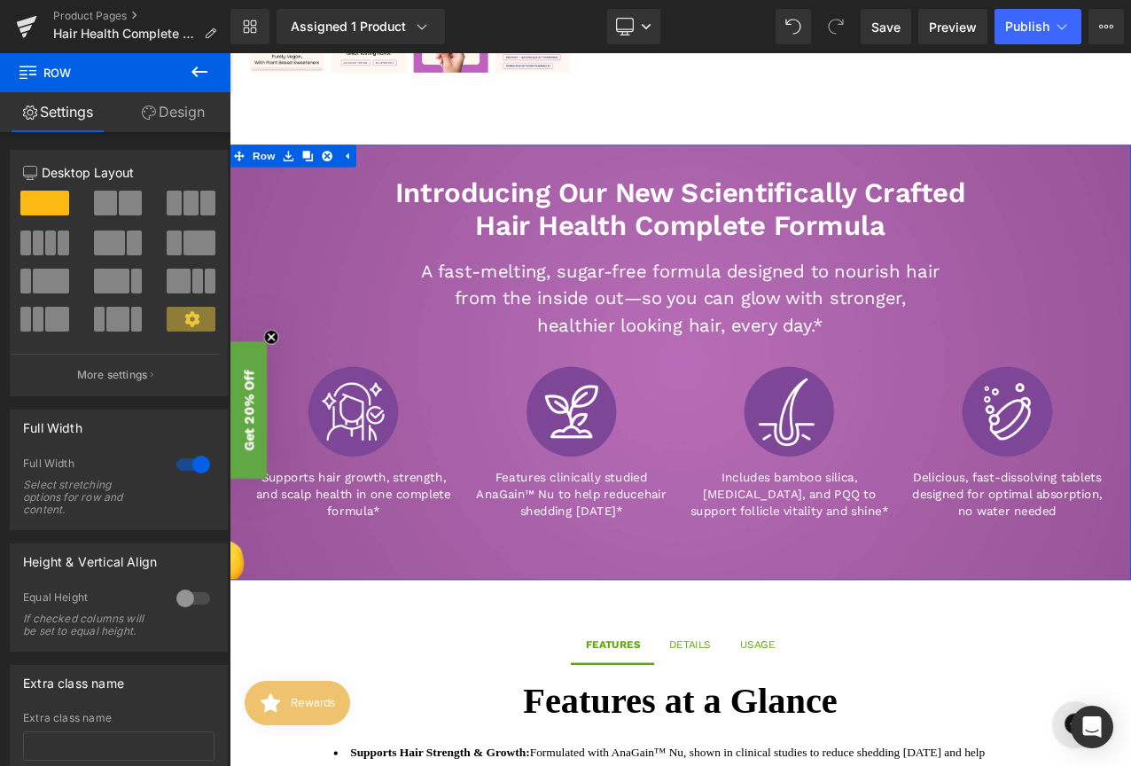
click at [176, 127] on link "Design" at bounding box center [172, 112] width 115 height 40
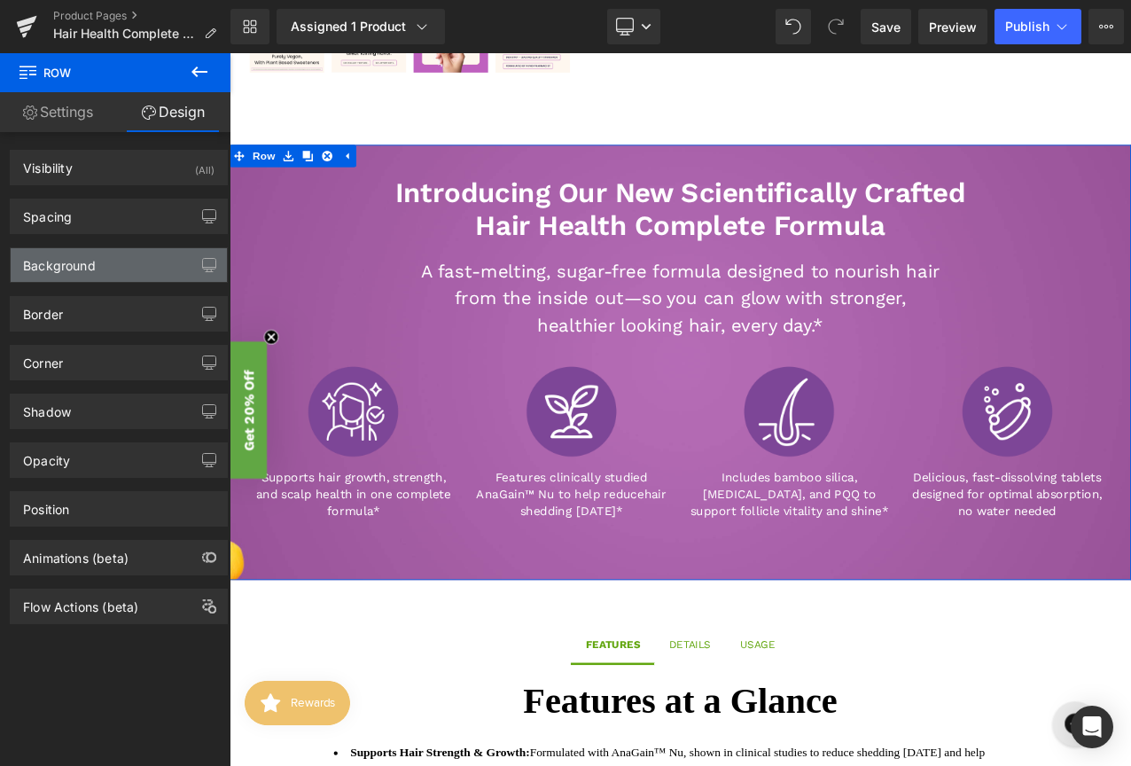
click at [117, 276] on div "Background" at bounding box center [119, 265] width 216 height 34
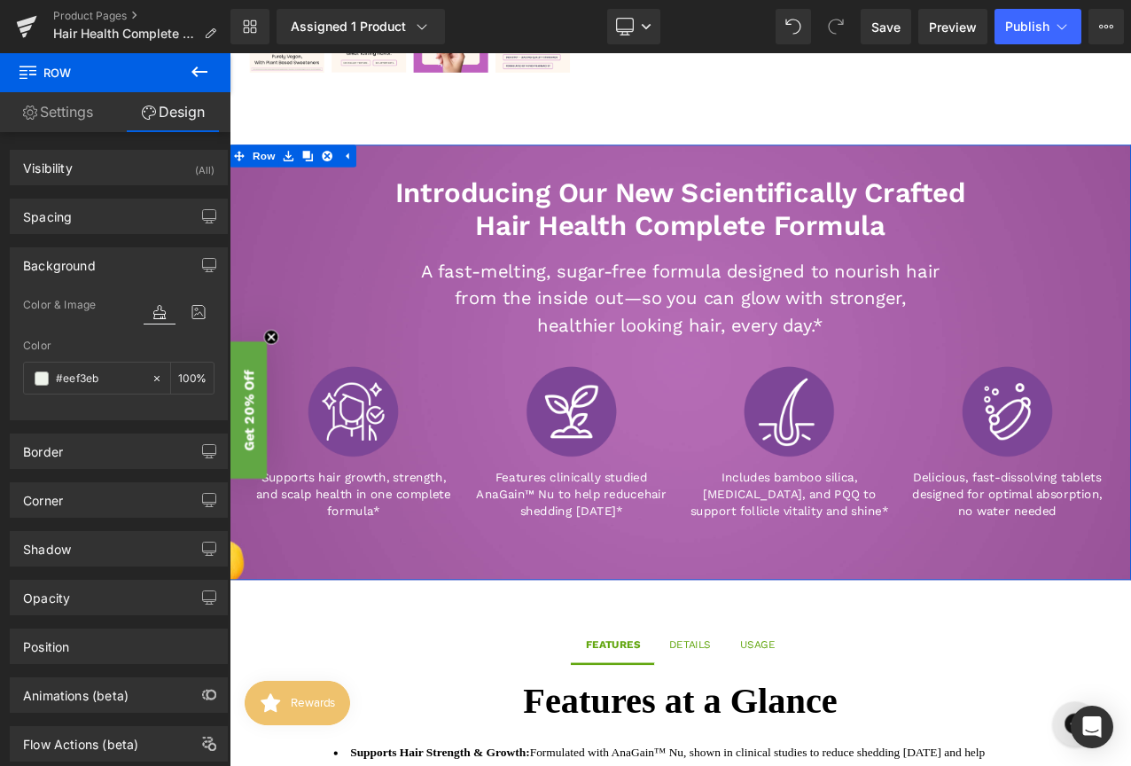
click at [191, 324] on div at bounding box center [179, 329] width 71 height 12
click at [192, 317] on icon at bounding box center [199, 311] width 32 height 23
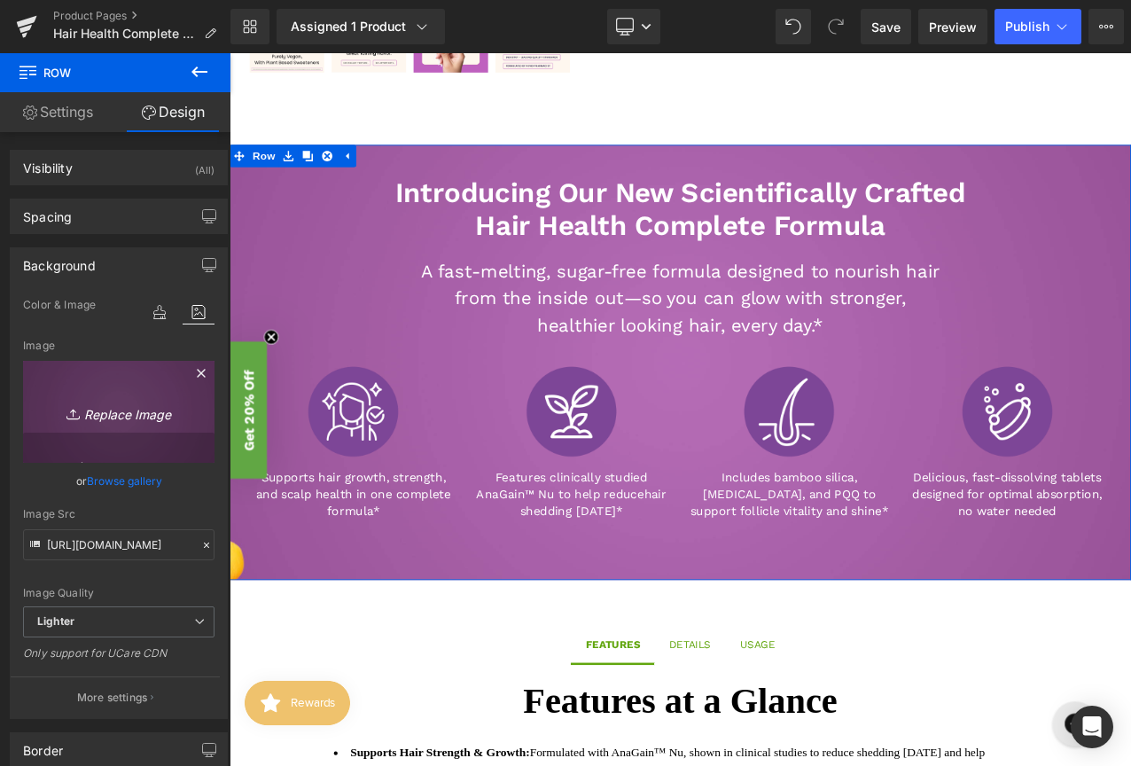
click at [121, 411] on icon "Replace Image" at bounding box center [119, 412] width 142 height 22
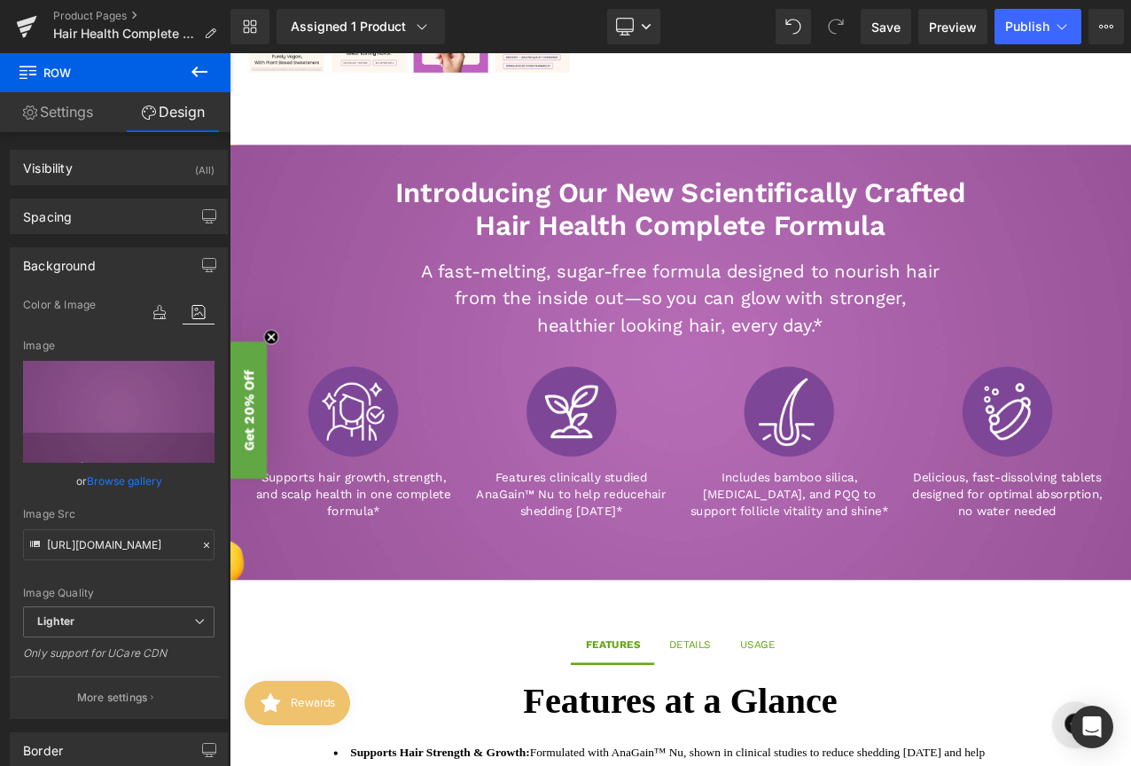
type input "C:\fakepath\Ezmelts Hair Health PDP Banner.jpg"
